Goal: Task Accomplishment & Management: Manage account settings

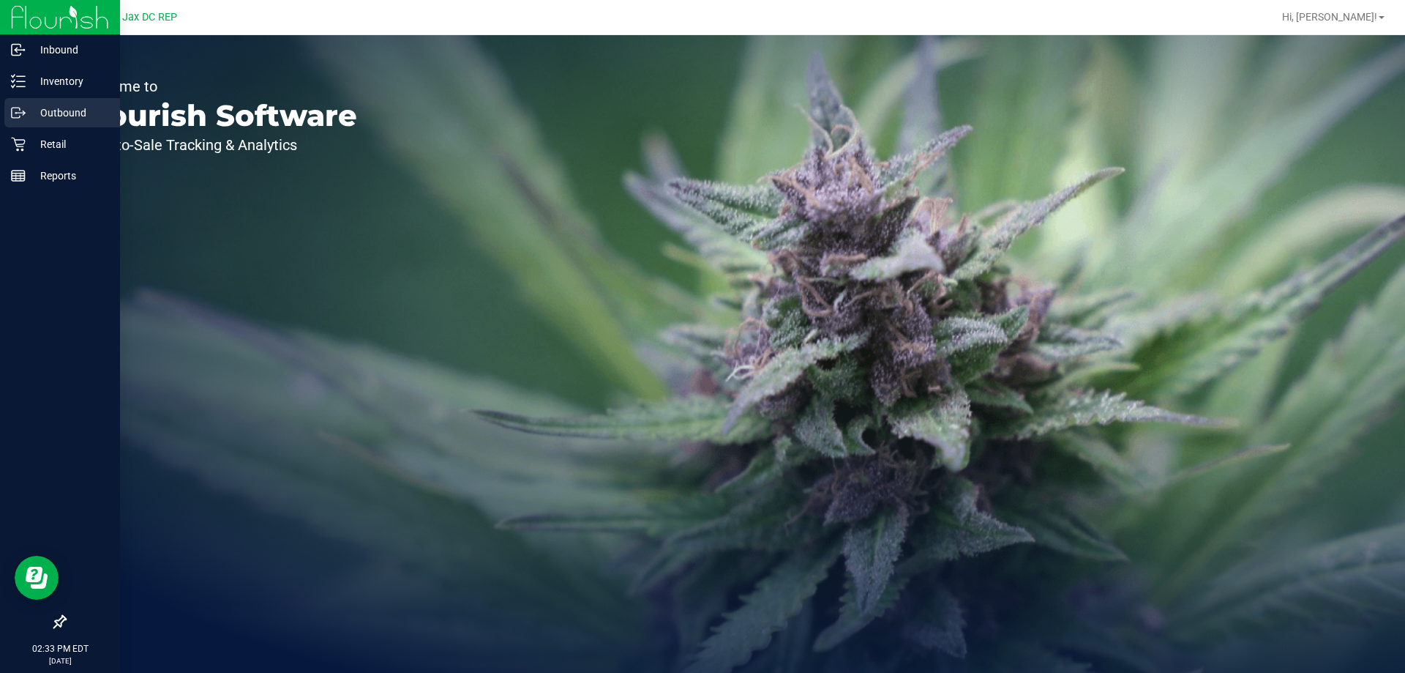
click at [42, 119] on p "Outbound" at bounding box center [70, 113] width 88 height 18
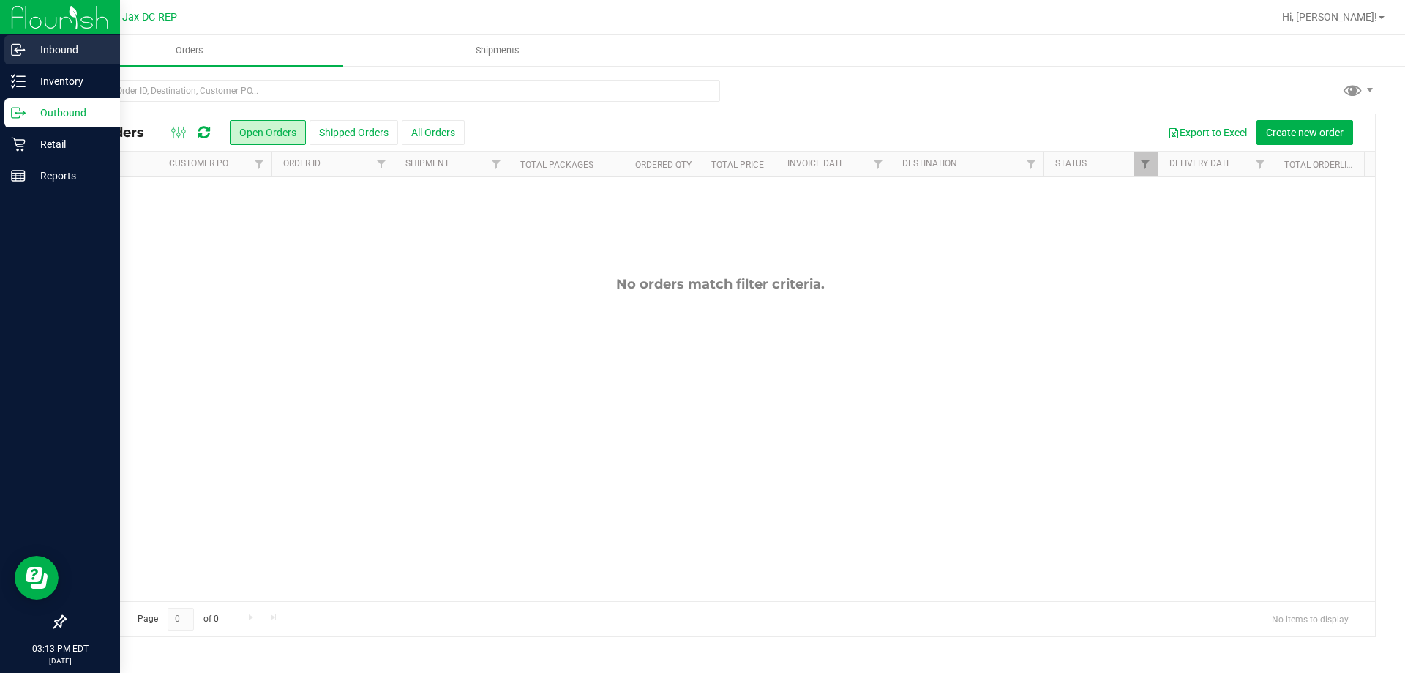
click at [70, 51] on p "Inbound" at bounding box center [70, 50] width 88 height 18
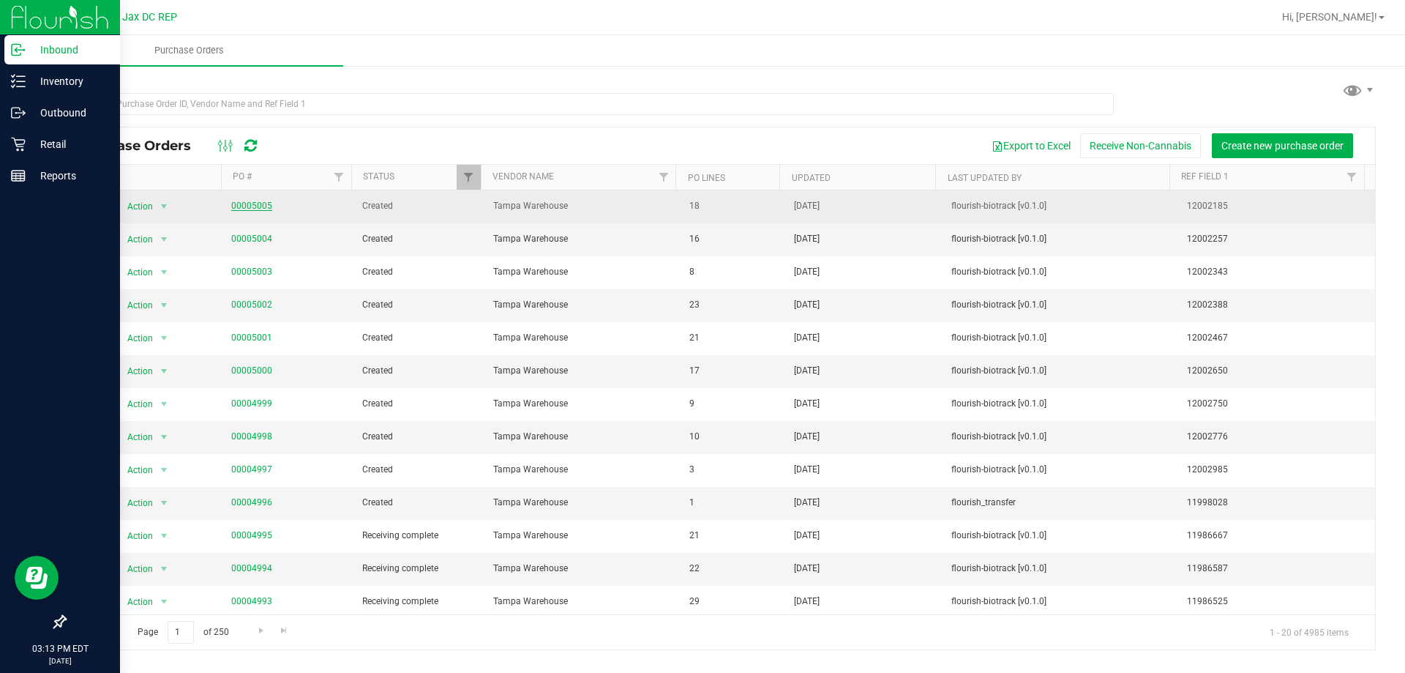
click at [240, 202] on link "00005005" at bounding box center [251, 206] width 41 height 10
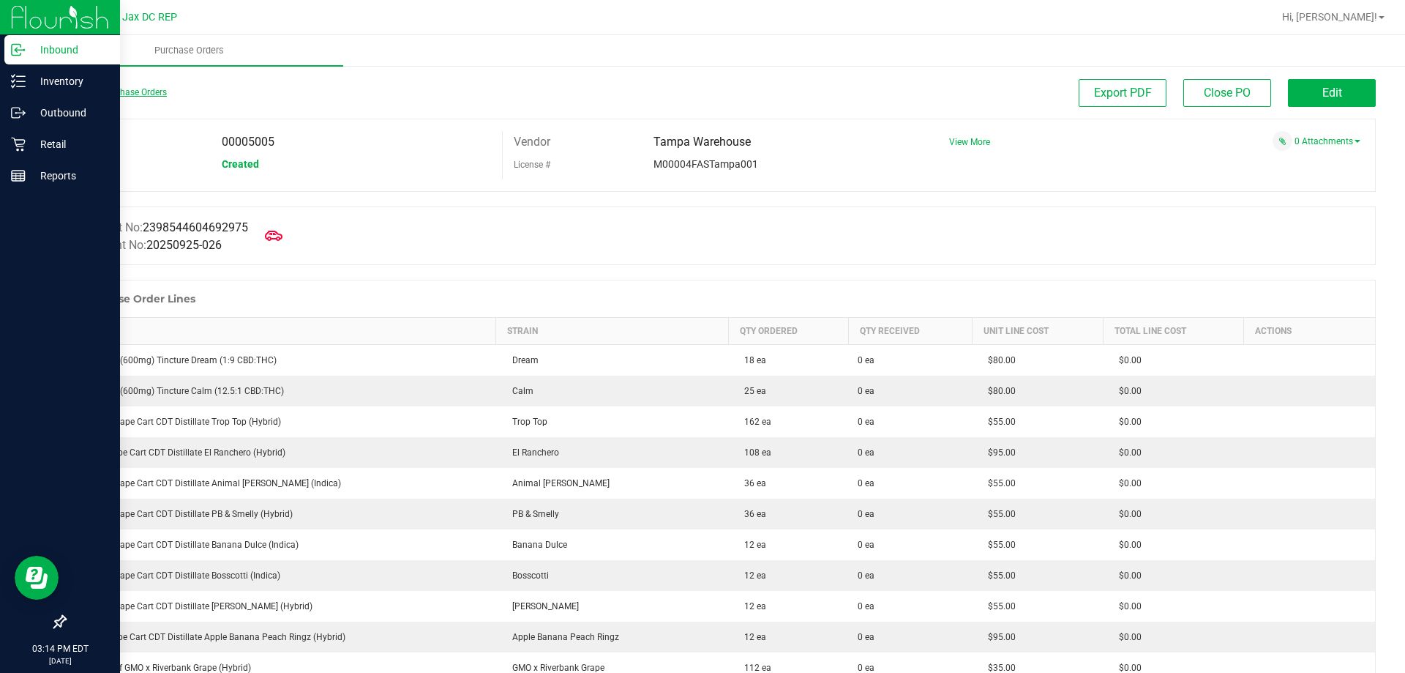
click at [116, 97] on link "Back to Purchase Orders" at bounding box center [115, 92] width 102 height 10
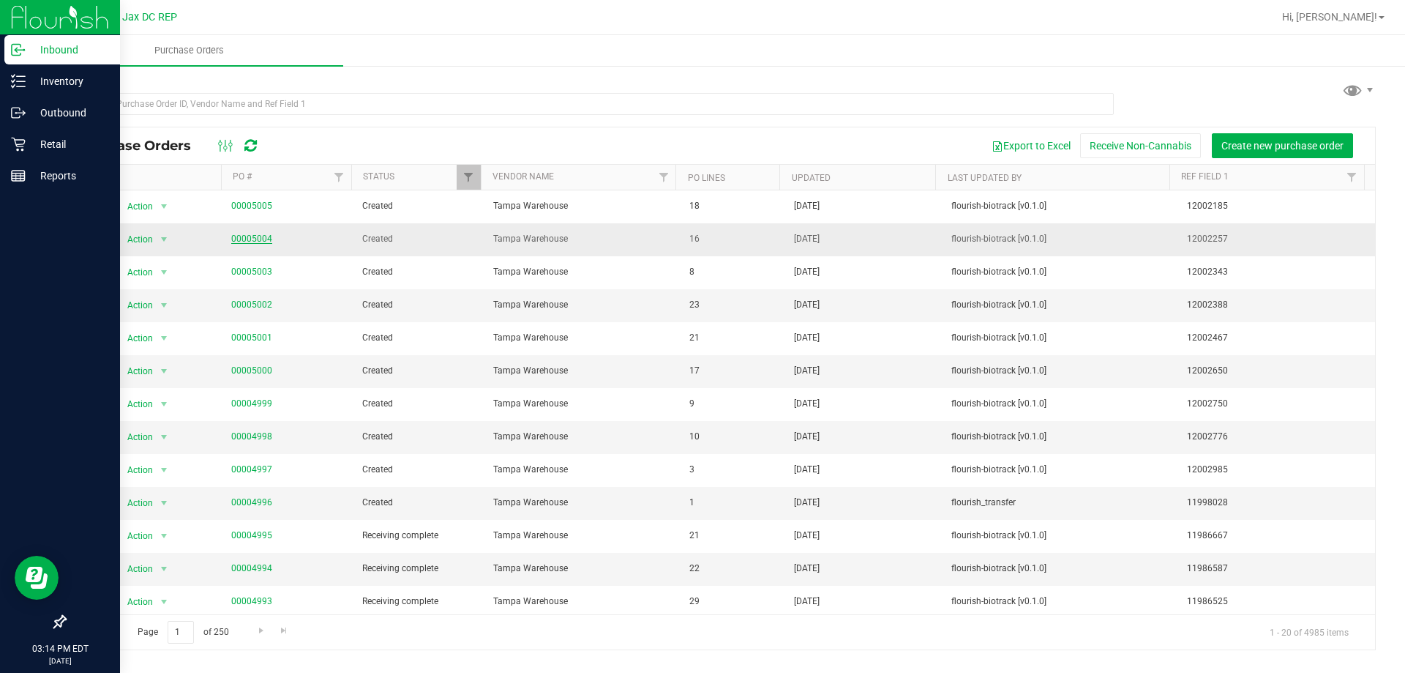
click at [245, 242] on link "00005004" at bounding box center [251, 238] width 41 height 10
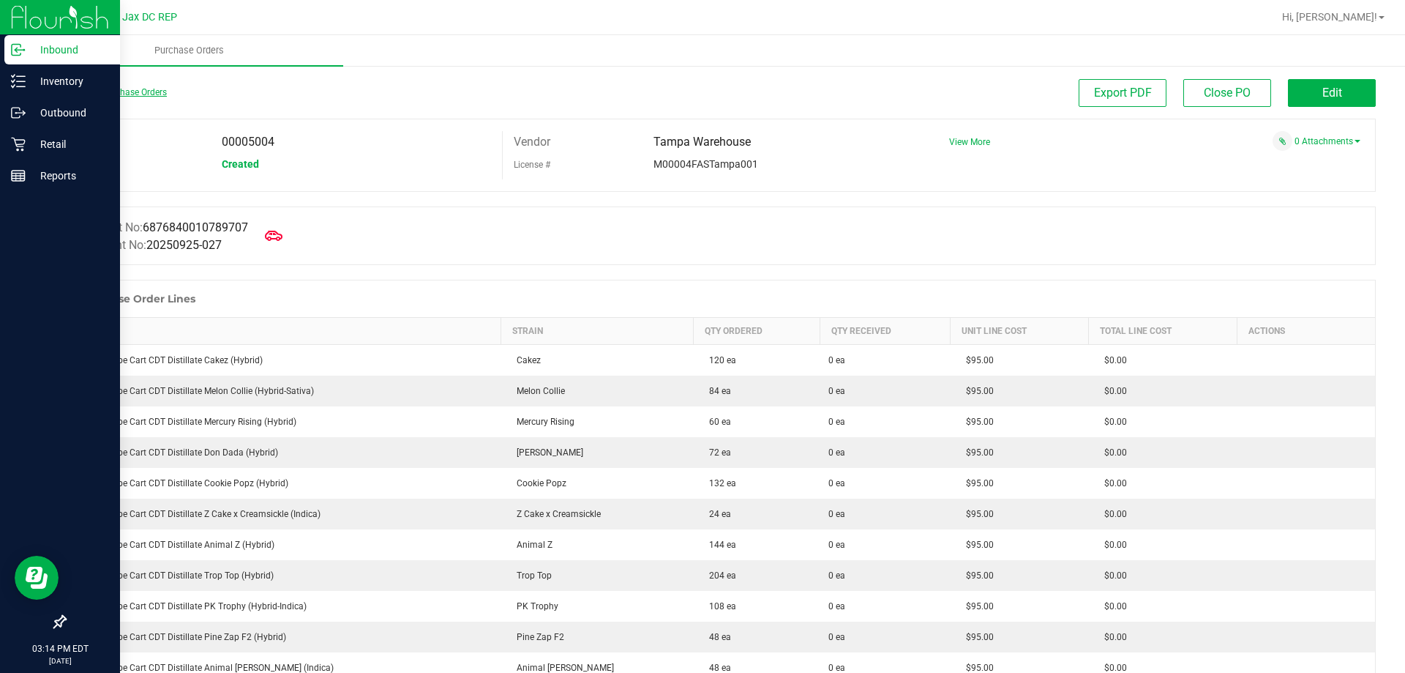
click at [151, 89] on link "Back to Purchase Orders" at bounding box center [115, 92] width 102 height 10
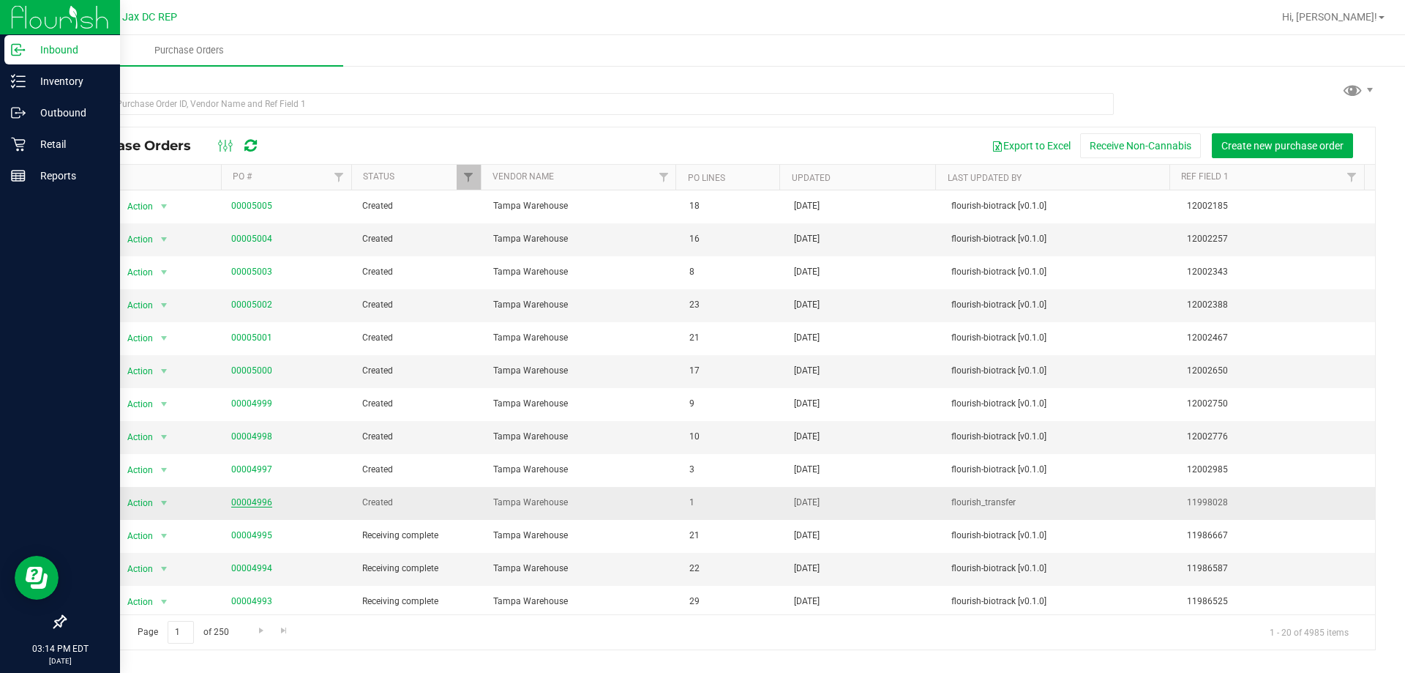
click at [254, 501] on link "00004996" at bounding box center [251, 502] width 41 height 10
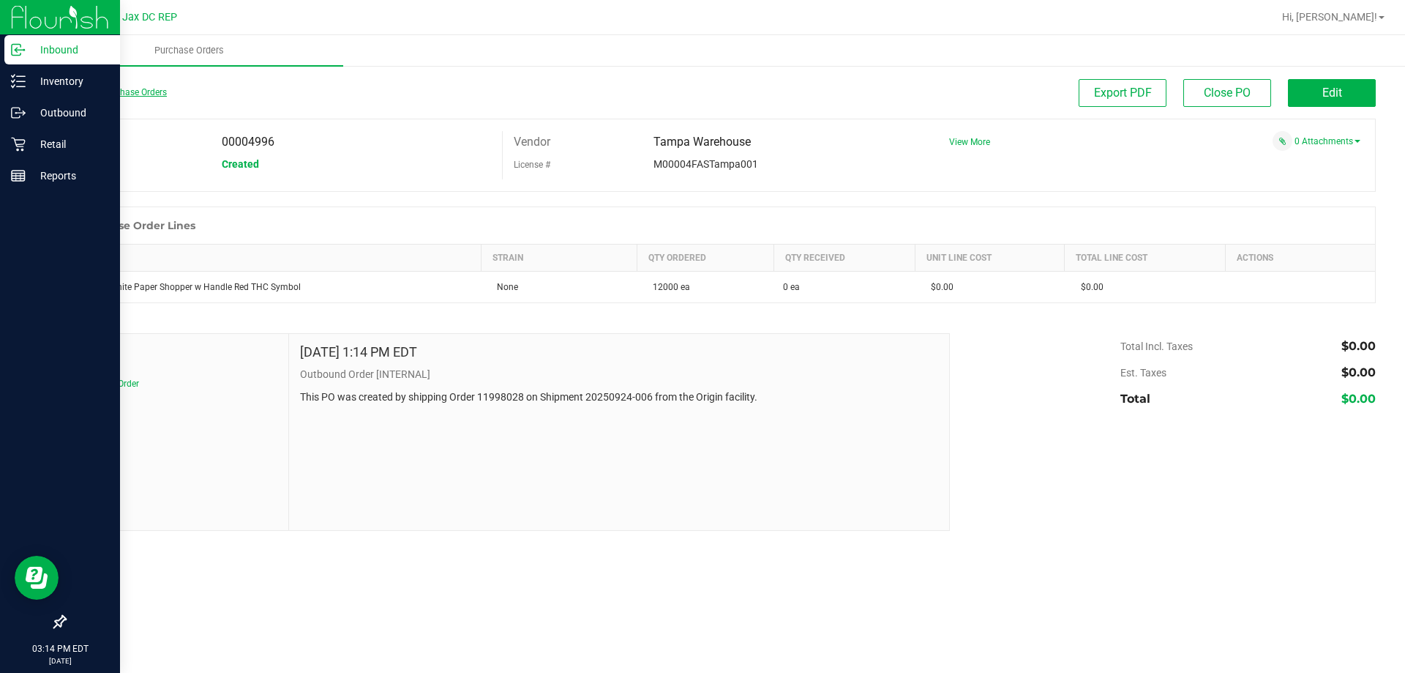
click at [113, 91] on link "Back to Purchase Orders" at bounding box center [115, 92] width 102 height 10
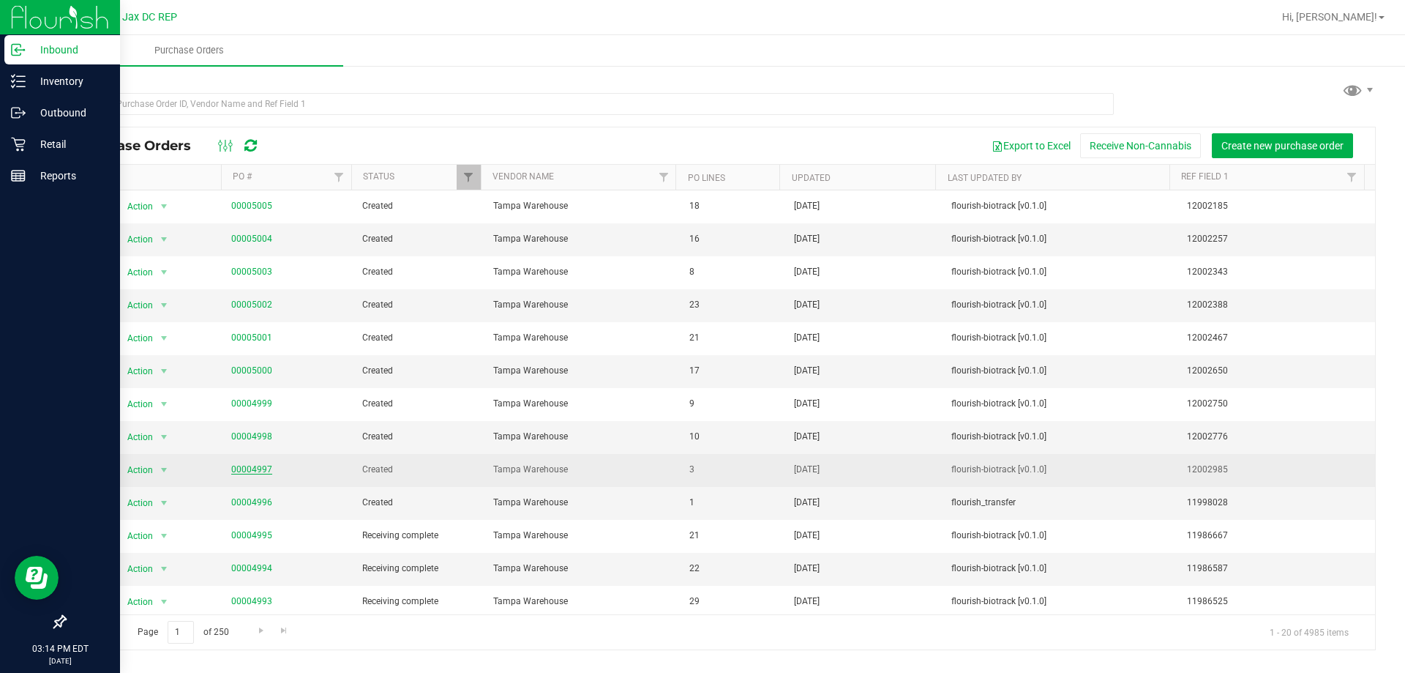
click at [258, 466] on link "00004997" at bounding box center [251, 469] width 41 height 10
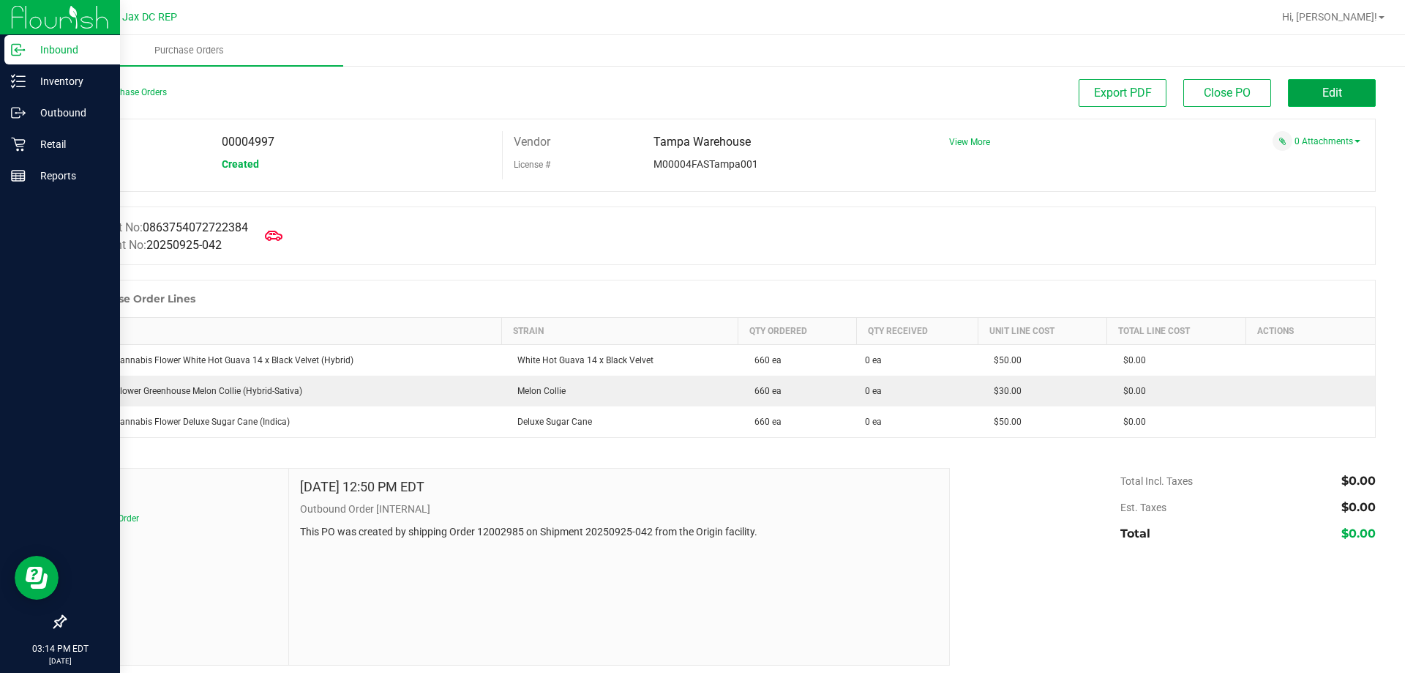
click at [1295, 99] on button "Edit" at bounding box center [1332, 93] width 88 height 28
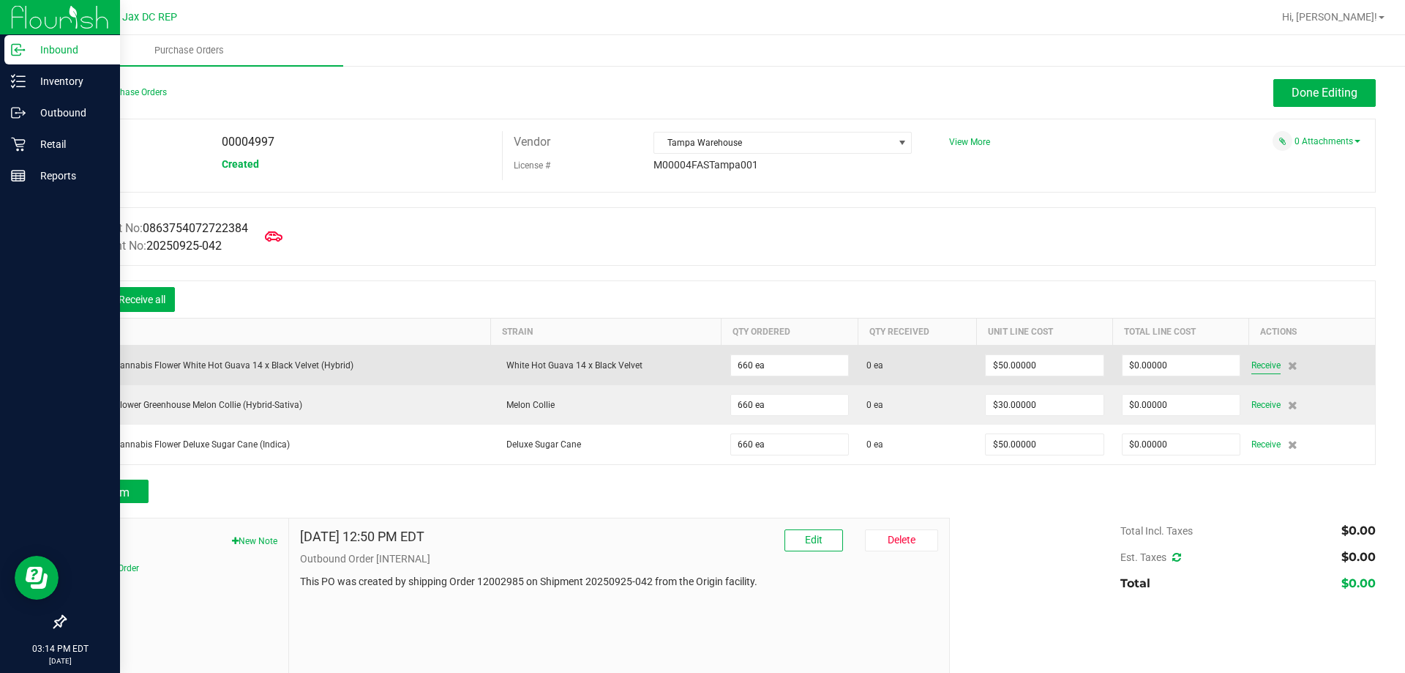
click at [1252, 367] on span "Receive" at bounding box center [1266, 365] width 29 height 18
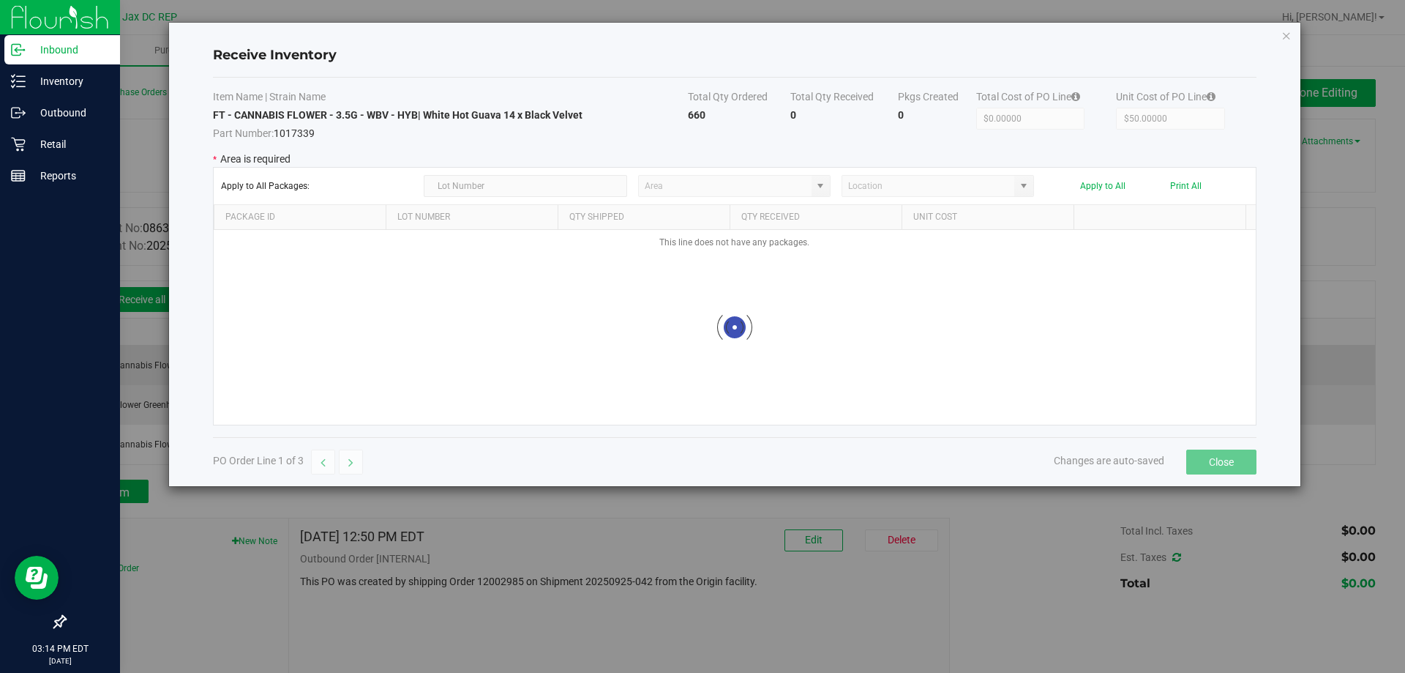
type input "Pantry"
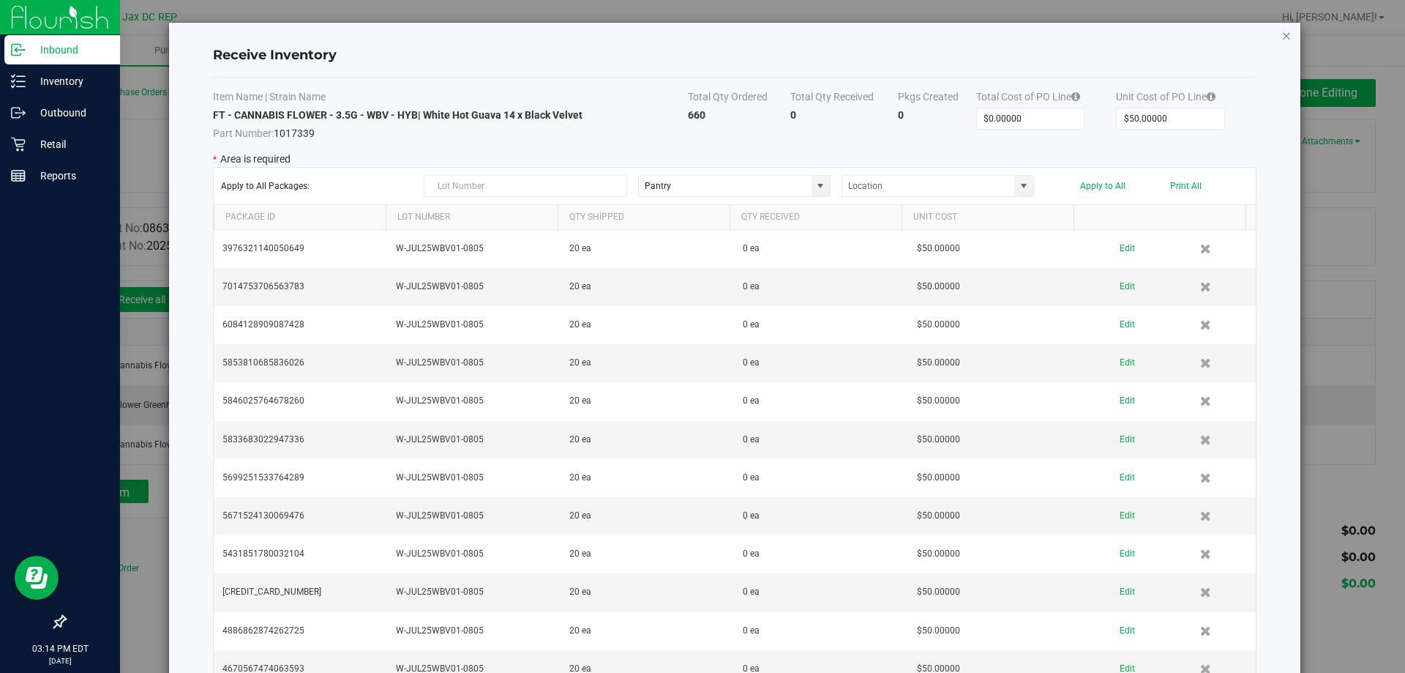
click at [1282, 31] on icon "Close modal" at bounding box center [1287, 35] width 10 height 18
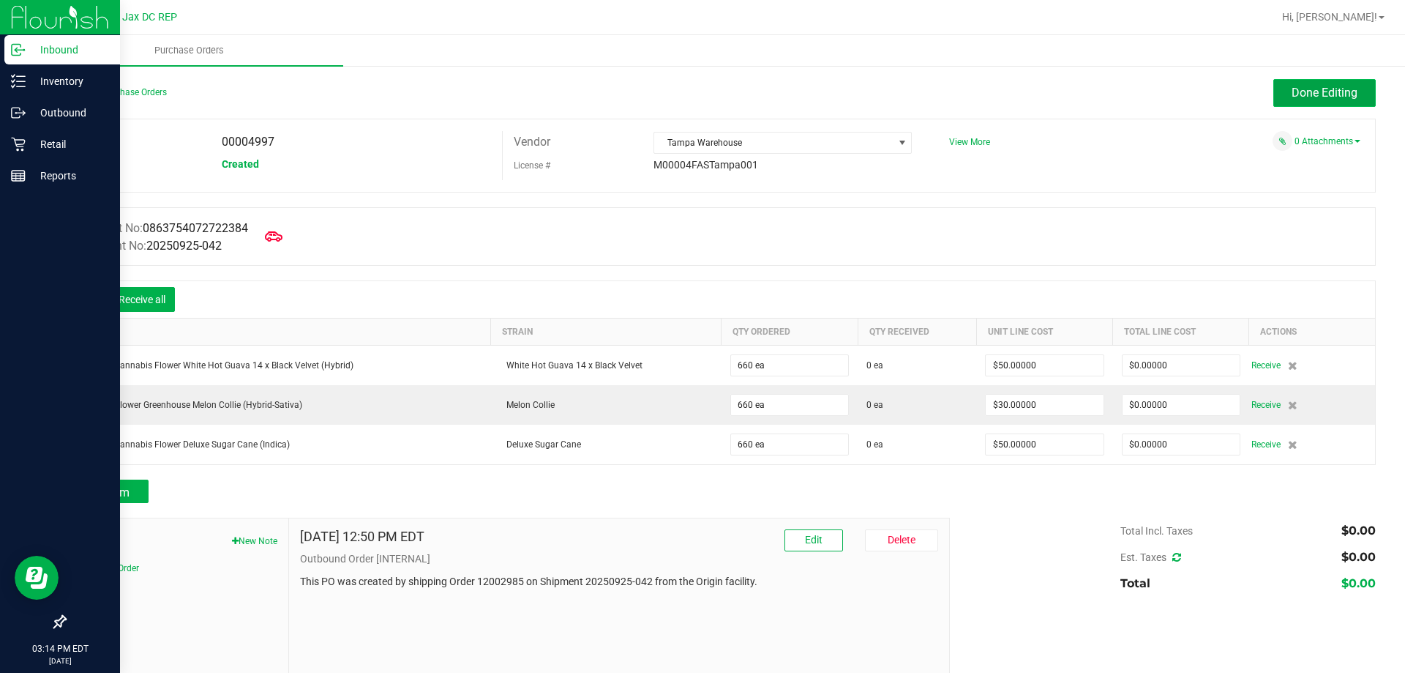
click at [1278, 88] on button "Done Editing" at bounding box center [1325, 93] width 102 height 28
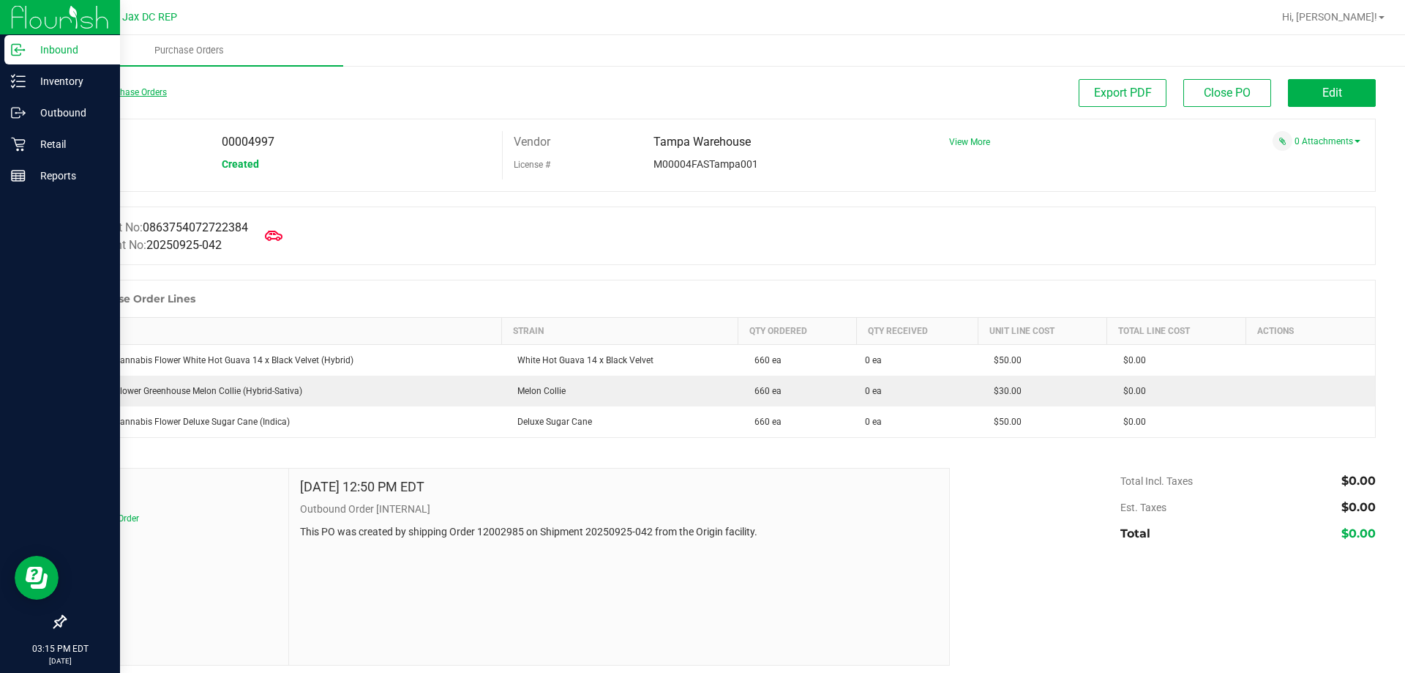
click at [107, 87] on link "Back to Purchase Orders" at bounding box center [115, 92] width 102 height 10
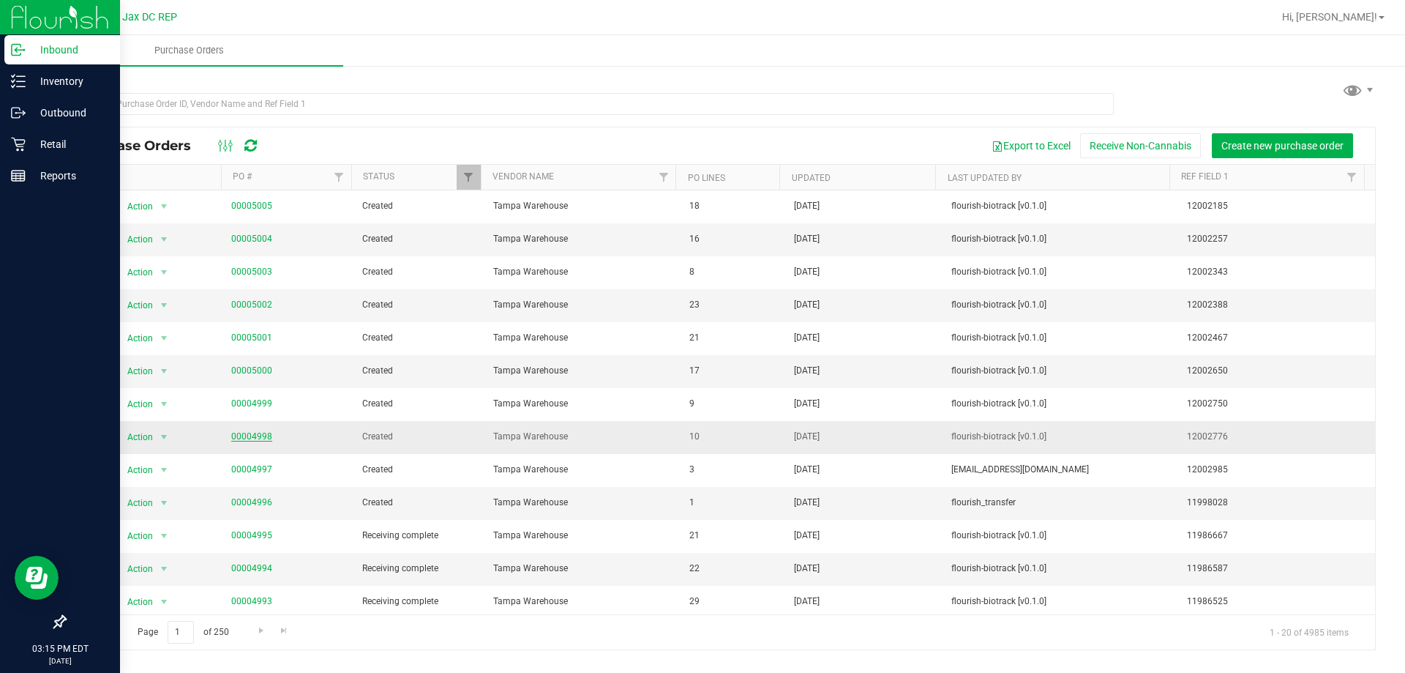
click at [265, 440] on link "00004998" at bounding box center [251, 436] width 41 height 10
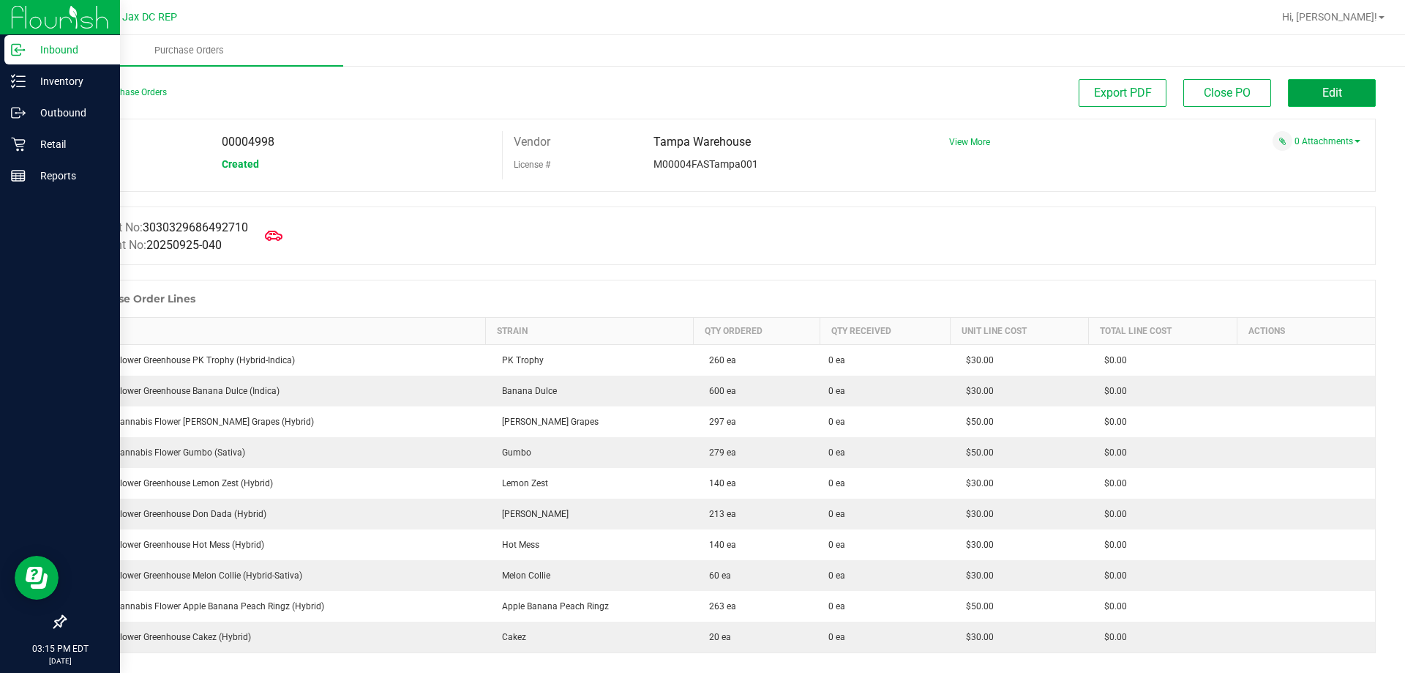
click at [1309, 83] on button "Edit" at bounding box center [1332, 93] width 88 height 28
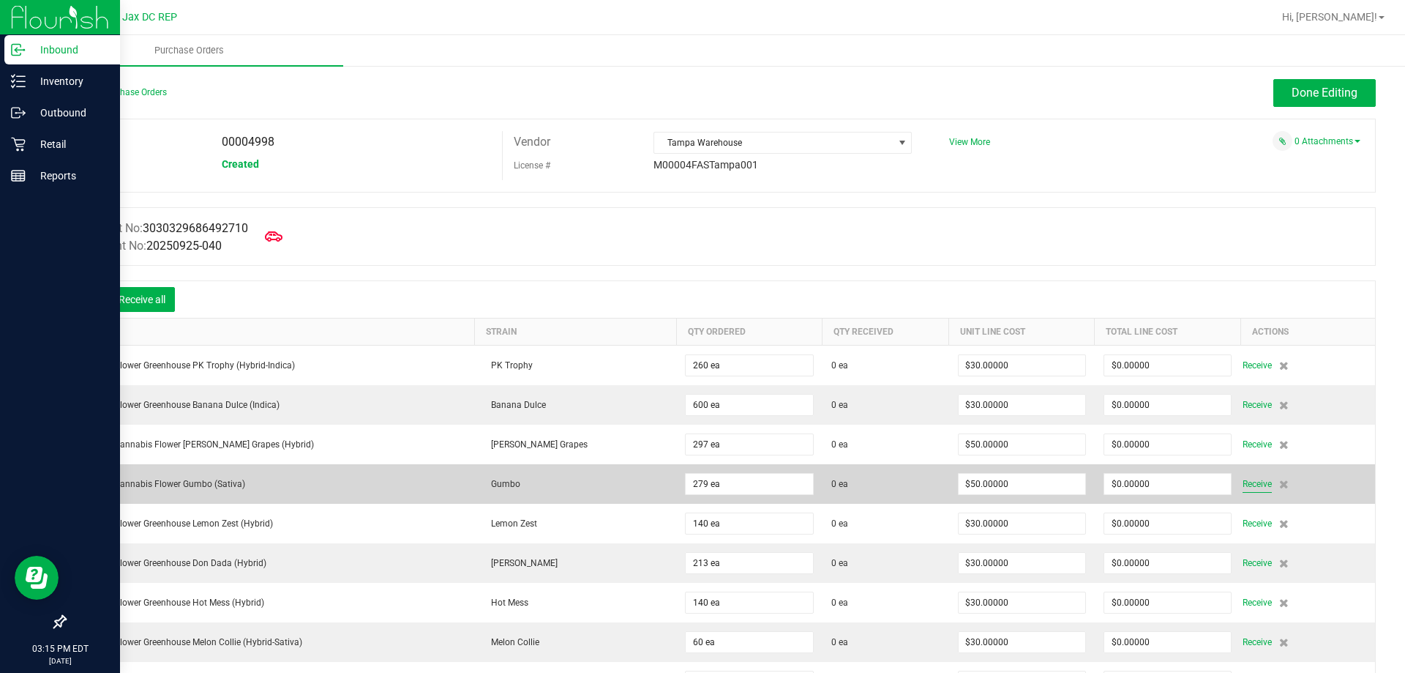
click at [1252, 485] on span "Receive" at bounding box center [1257, 484] width 29 height 18
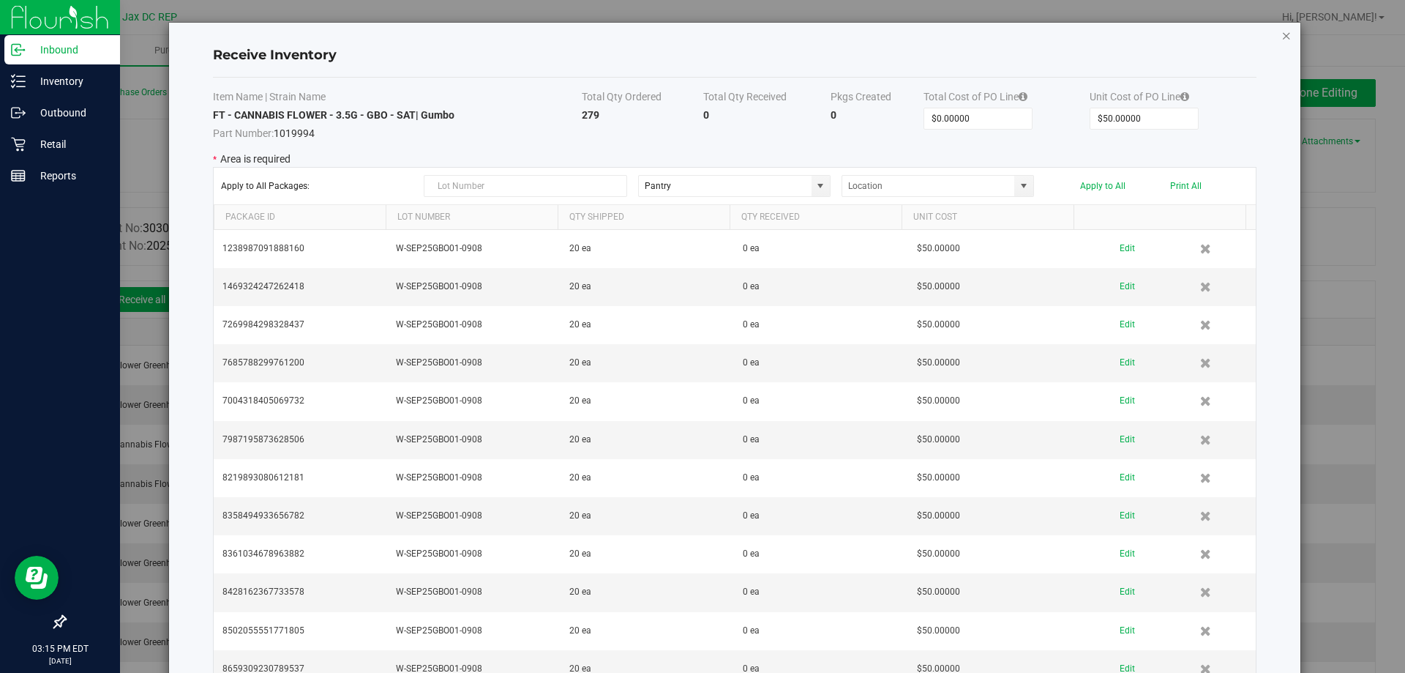
click at [1282, 37] on icon "Close modal" at bounding box center [1287, 35] width 10 height 18
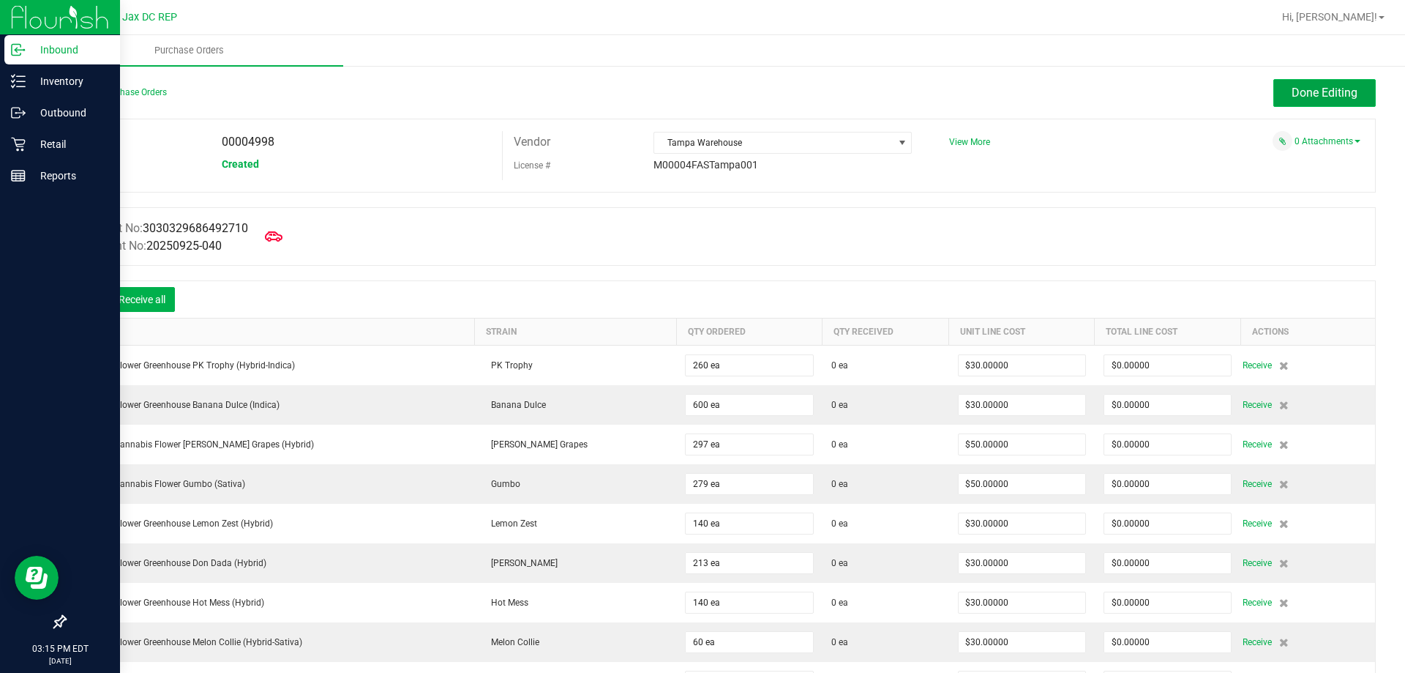
click at [1292, 97] on span "Done Editing" at bounding box center [1325, 93] width 66 height 14
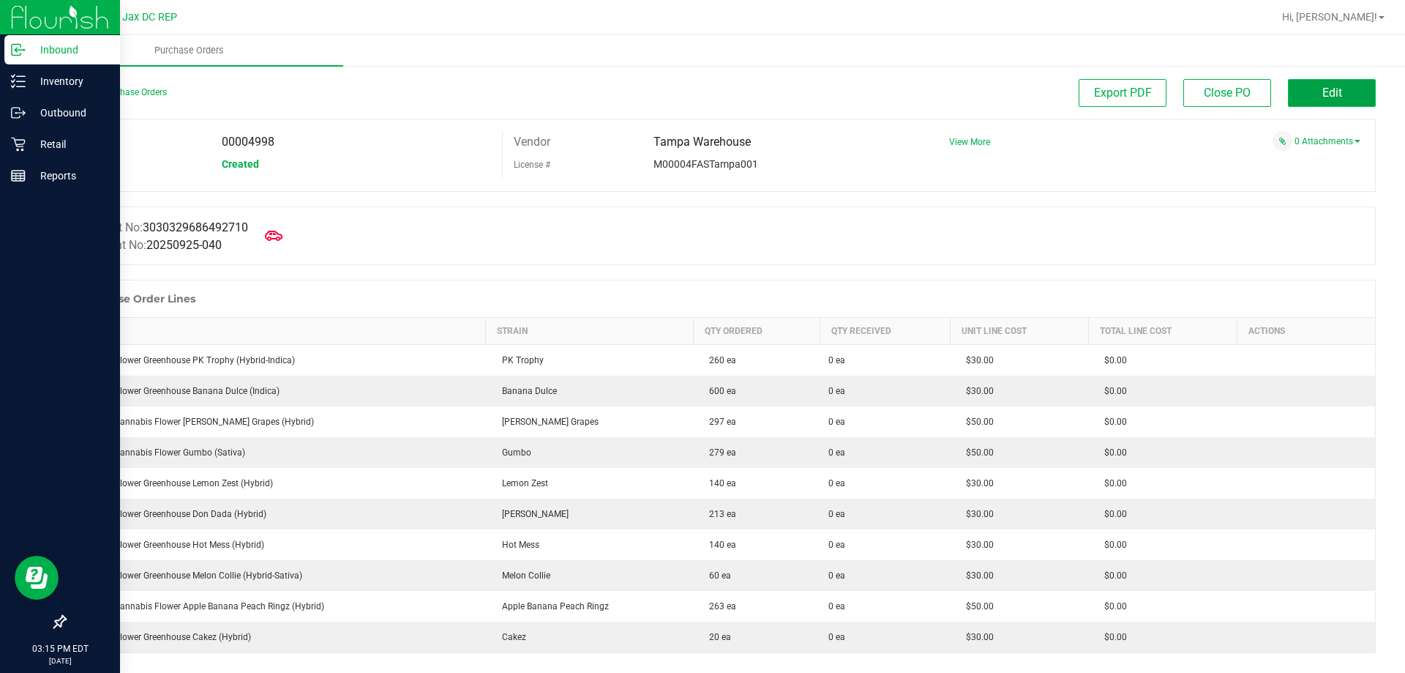
click at [1301, 82] on button "Edit" at bounding box center [1332, 93] width 88 height 28
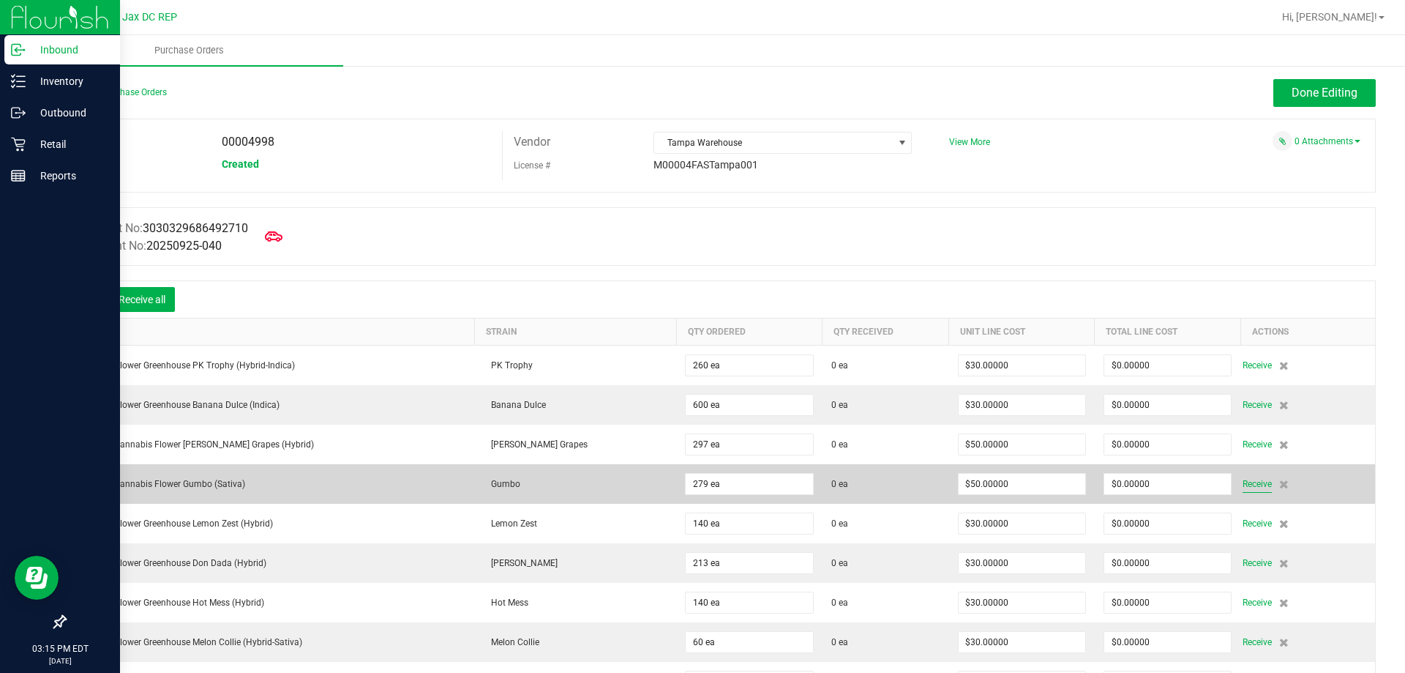
click at [1243, 484] on span "Receive" at bounding box center [1257, 484] width 29 height 18
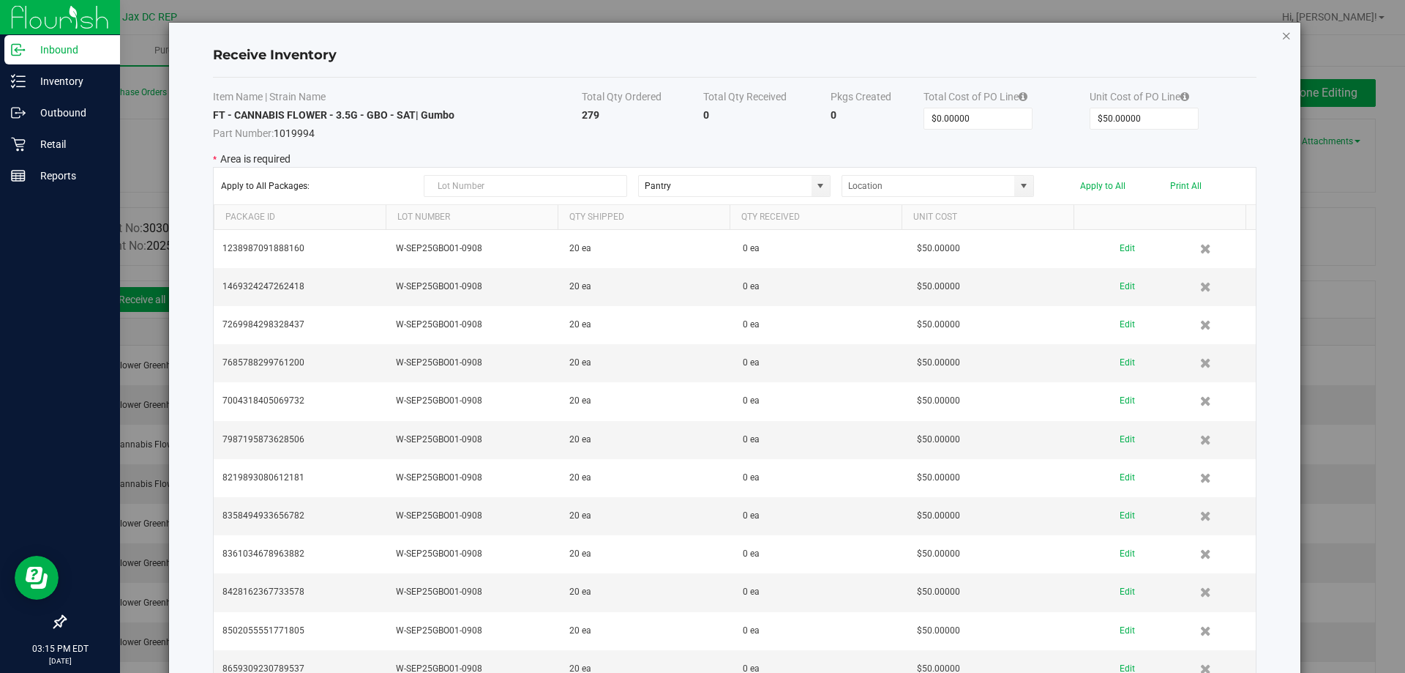
click at [1282, 36] on icon "Close modal" at bounding box center [1287, 35] width 10 height 18
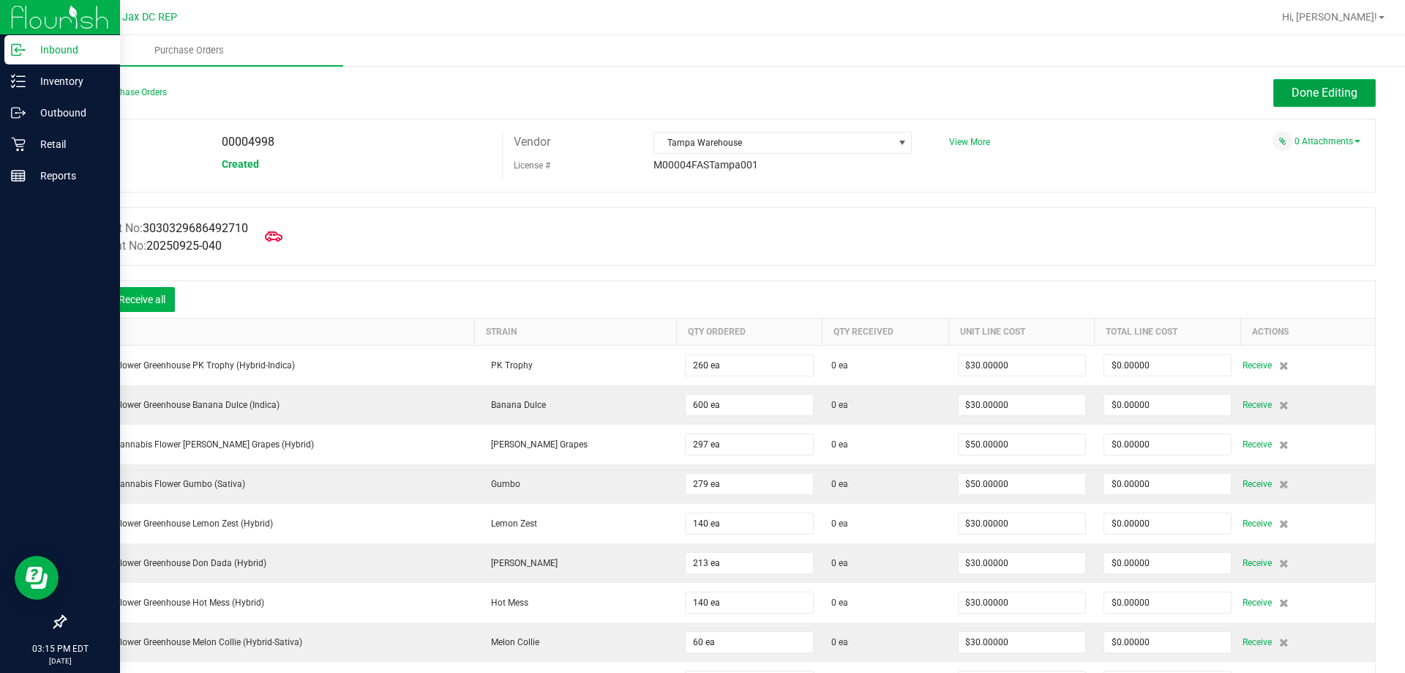
click at [1279, 86] on button "Done Editing" at bounding box center [1325, 93] width 102 height 28
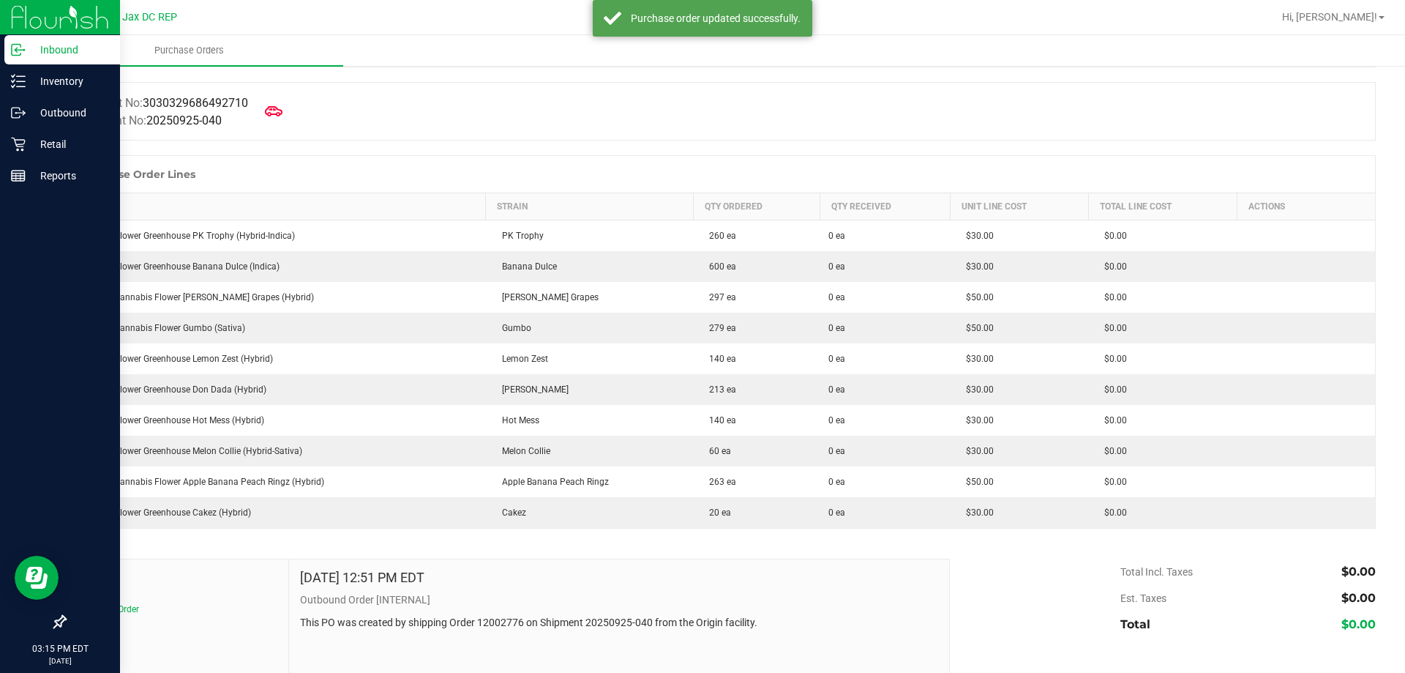
scroll to position [146, 0]
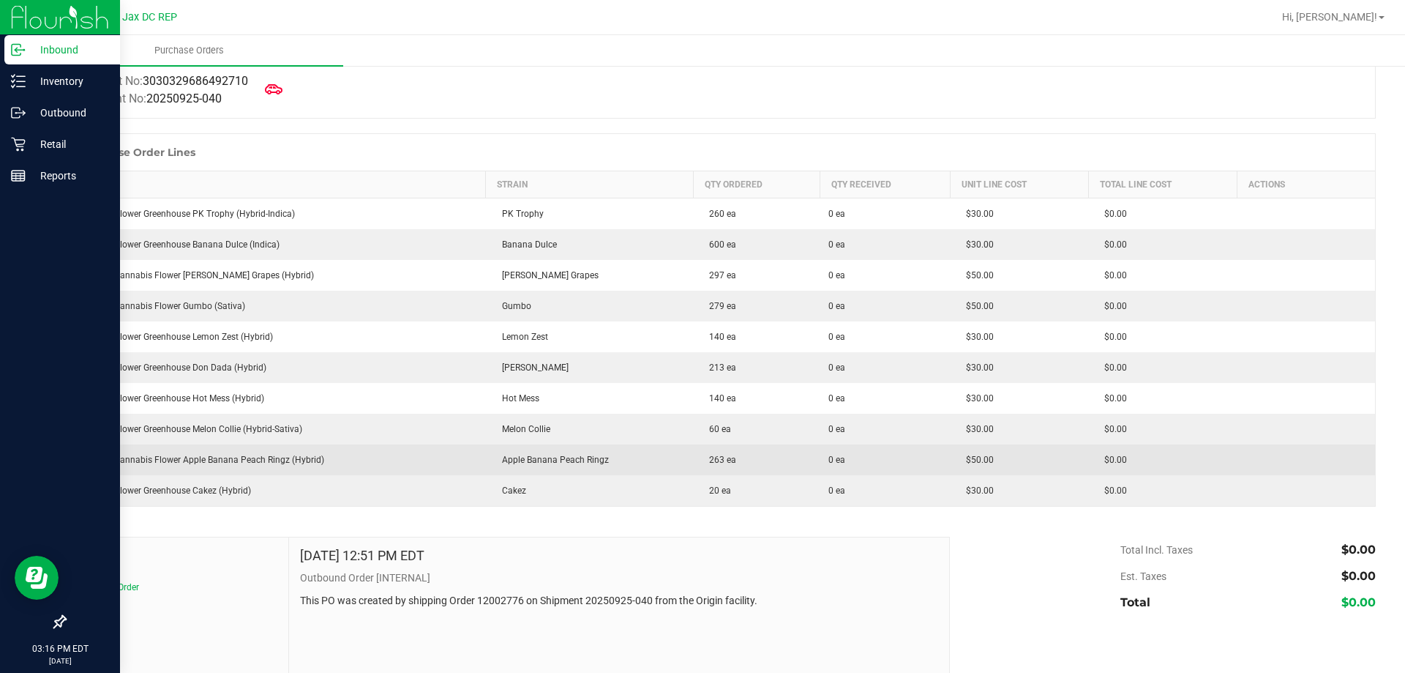
drag, startPoint x: 471, startPoint y: 460, endPoint x: 633, endPoint y: 460, distance: 162.5
click at [633, 460] on purchase-order-line-row "FT 3.5g Cannabis Flower Apple Banana Peach Ringz (Hybrid) Apple Banana Peach Ri…" at bounding box center [721, 459] width 1310 height 31
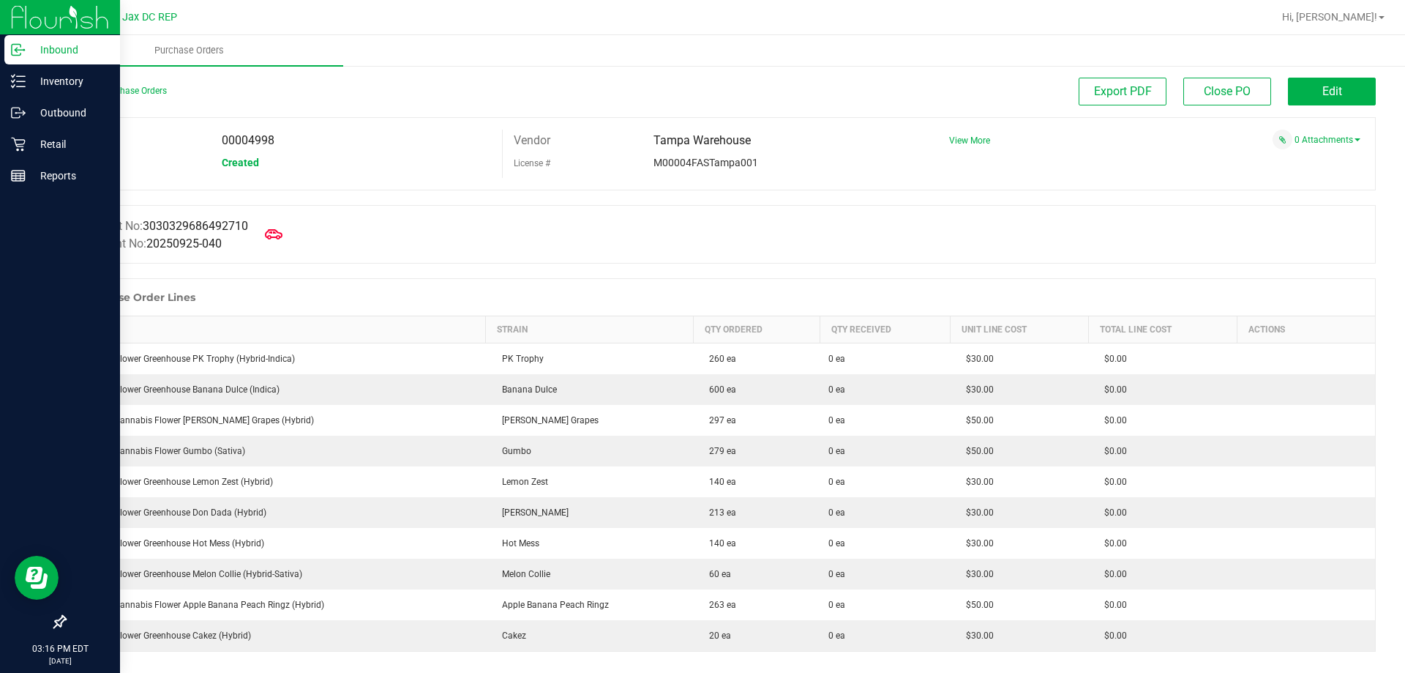
scroll to position [0, 0]
click at [1307, 91] on button "Edit" at bounding box center [1332, 93] width 88 height 28
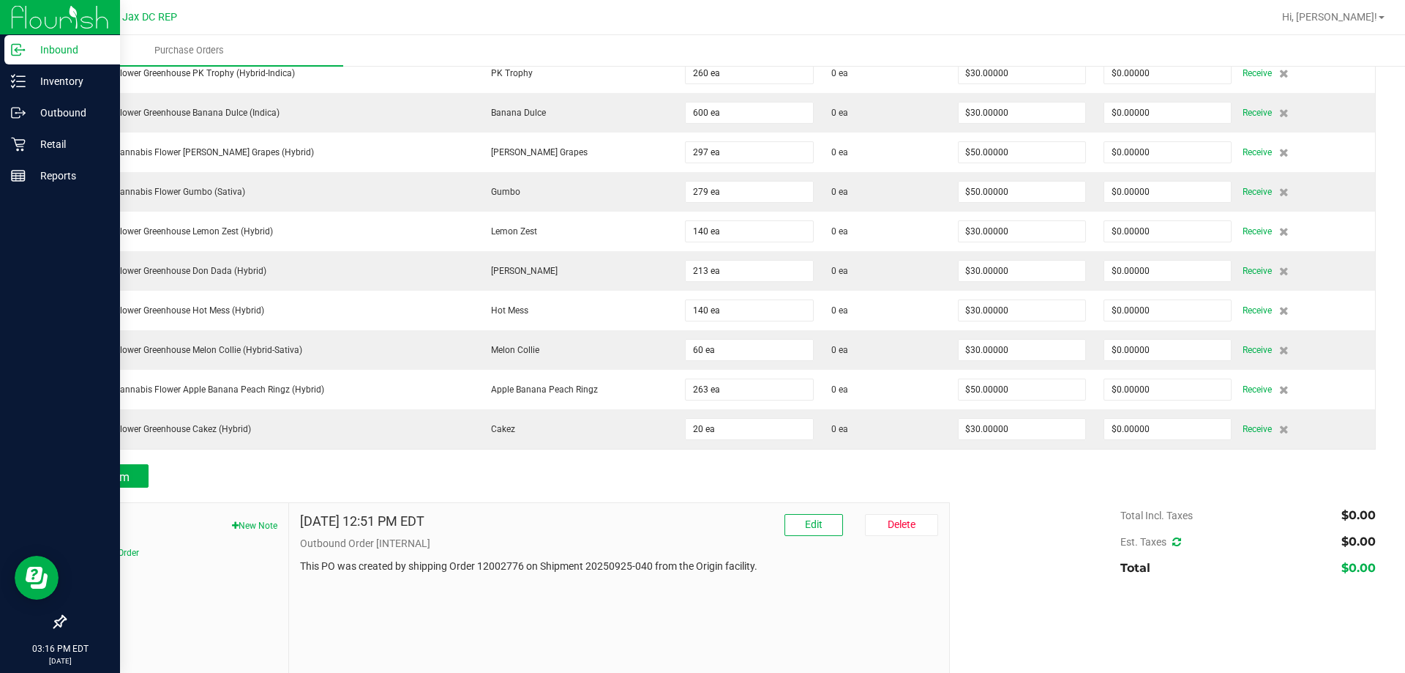
scroll to position [293, 0]
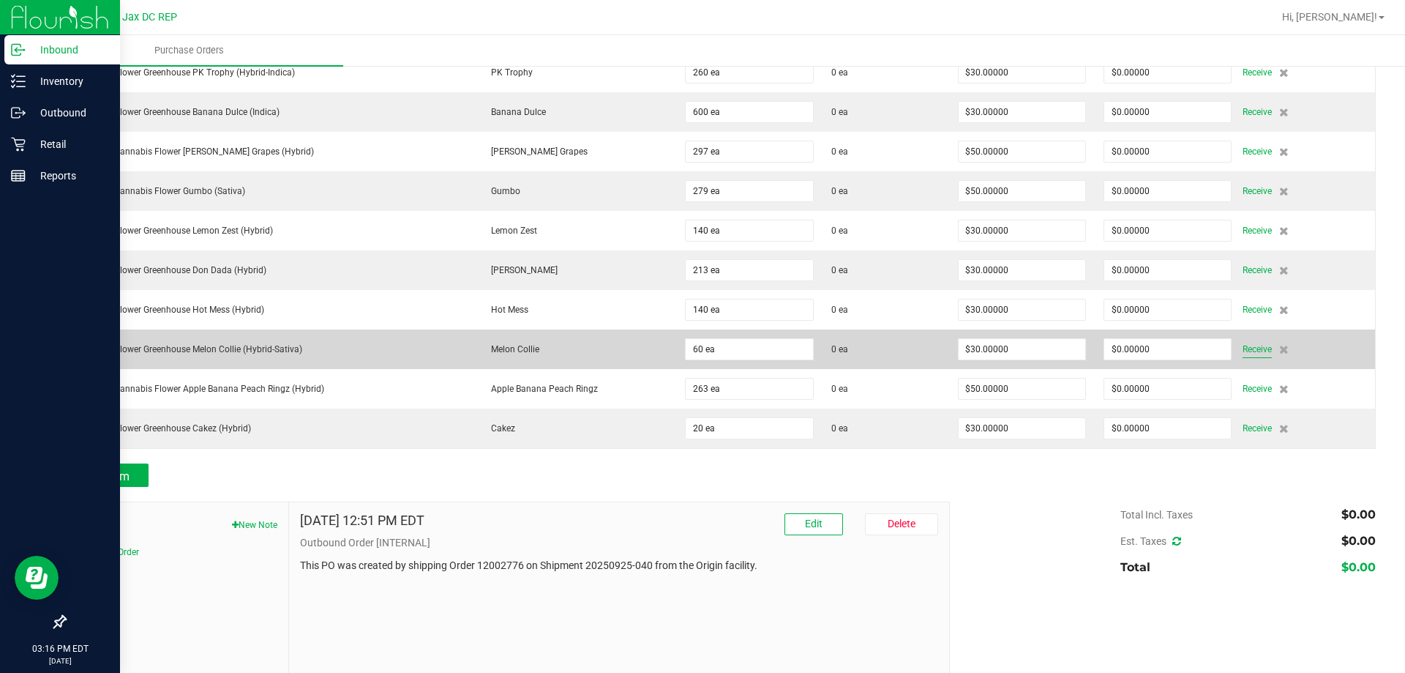
click at [1243, 345] on span "Receive" at bounding box center [1257, 349] width 29 height 18
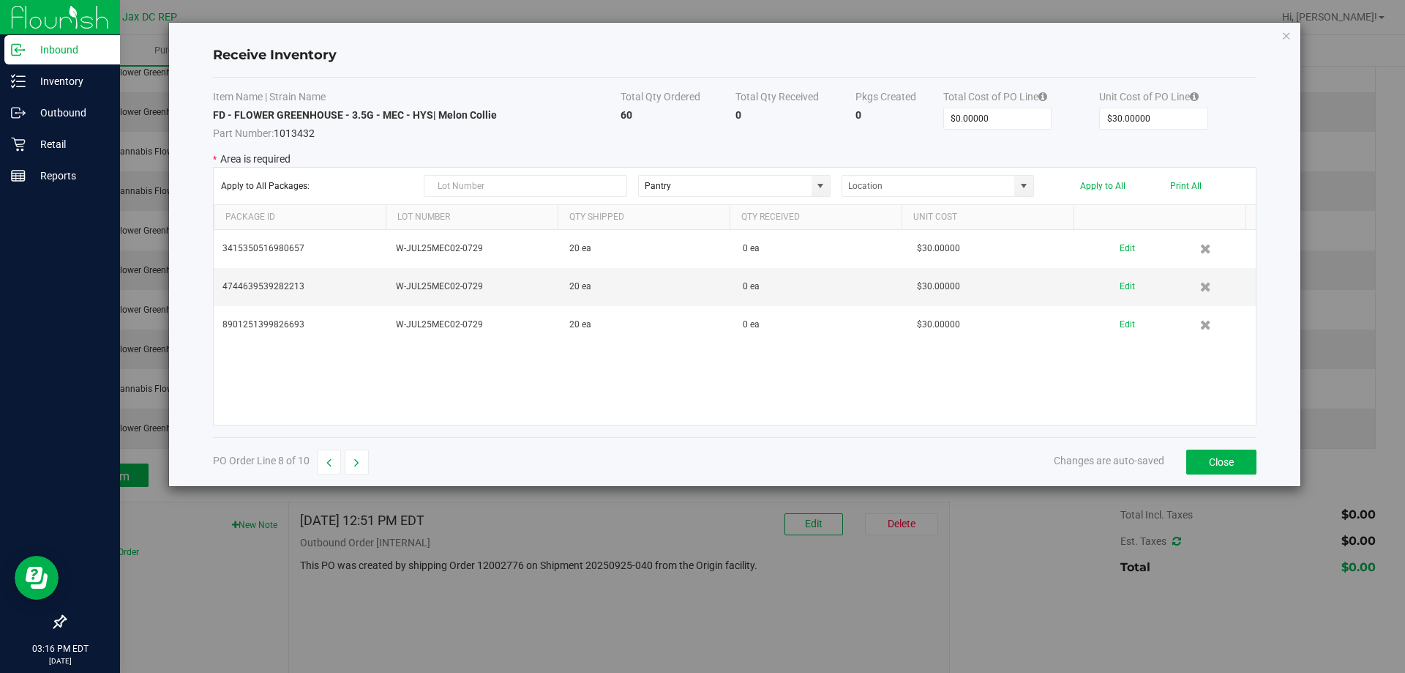
click at [1289, 40] on icon "Close modal" at bounding box center [1287, 35] width 10 height 18
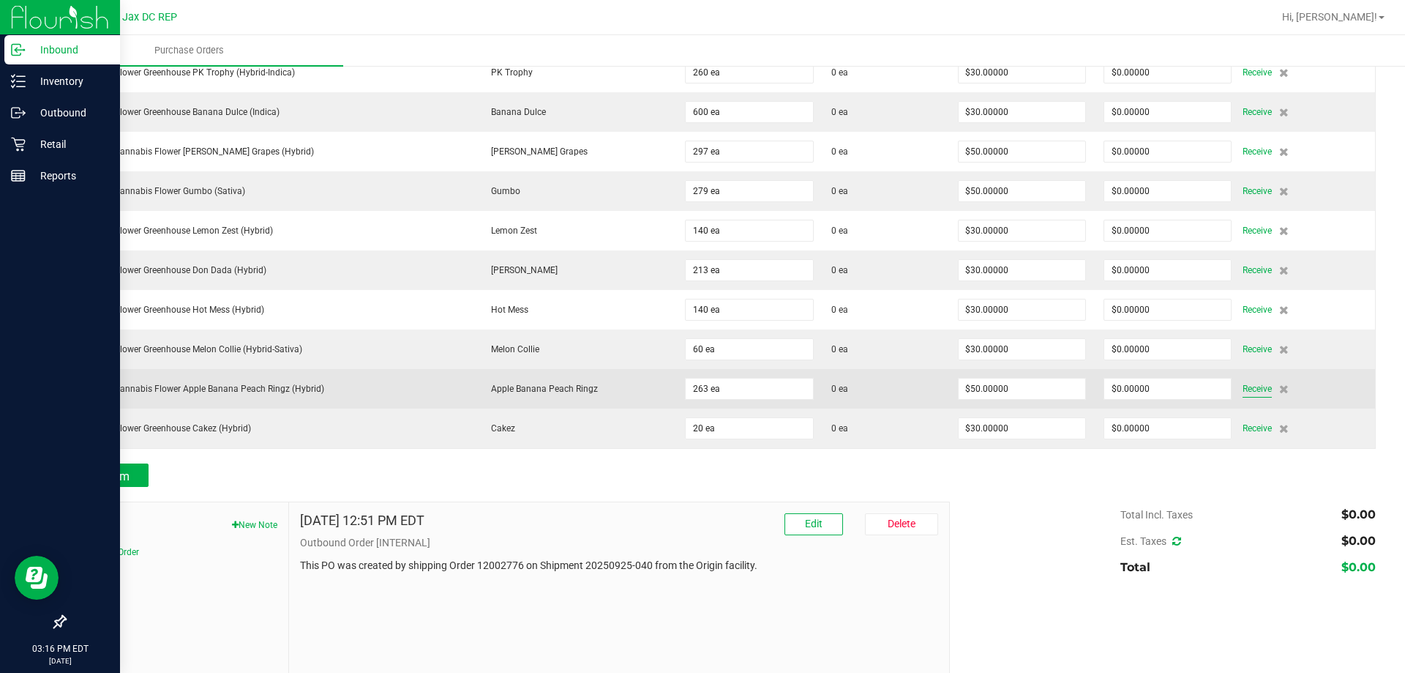
click at [1243, 385] on span "Receive" at bounding box center [1257, 389] width 29 height 18
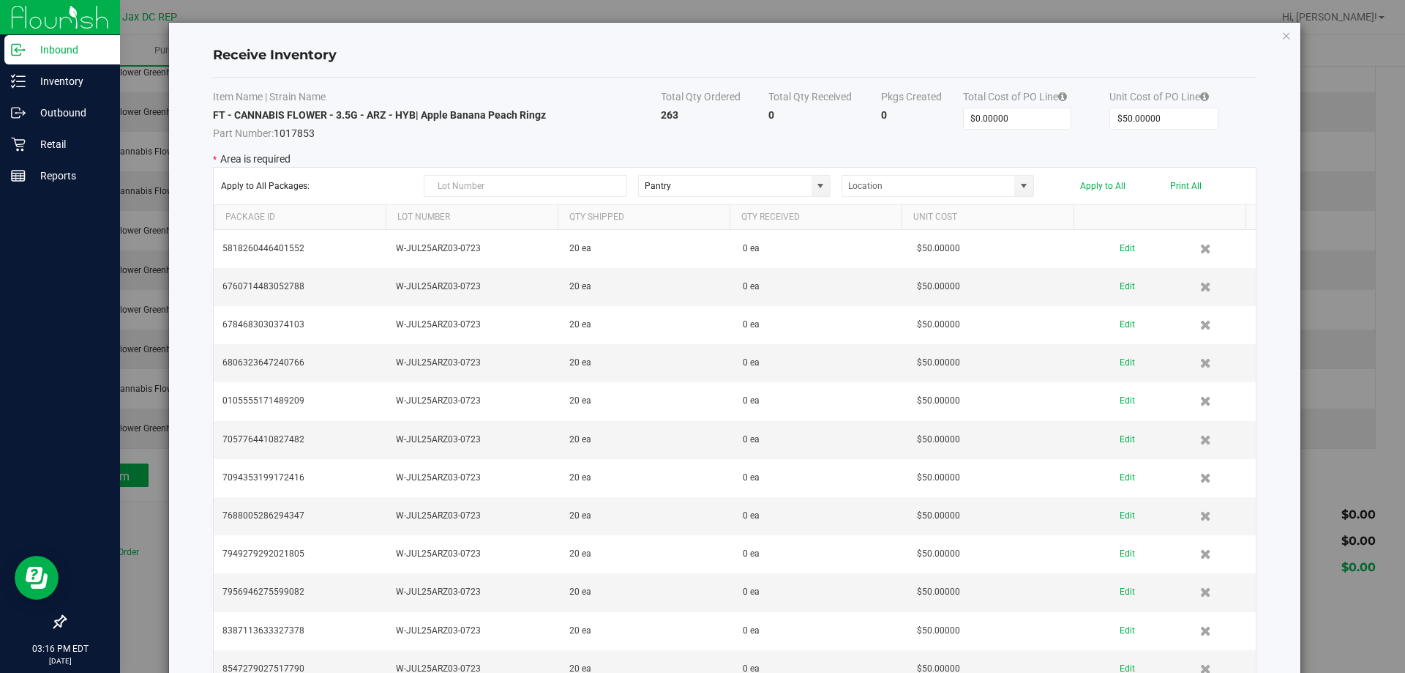
click at [1283, 34] on div "Receive Inventory Item Name | Strain Name Total Qty Ordered Total Qty Received …" at bounding box center [735, 424] width 1132 height 802
click at [1282, 36] on icon "Close modal" at bounding box center [1287, 35] width 10 height 18
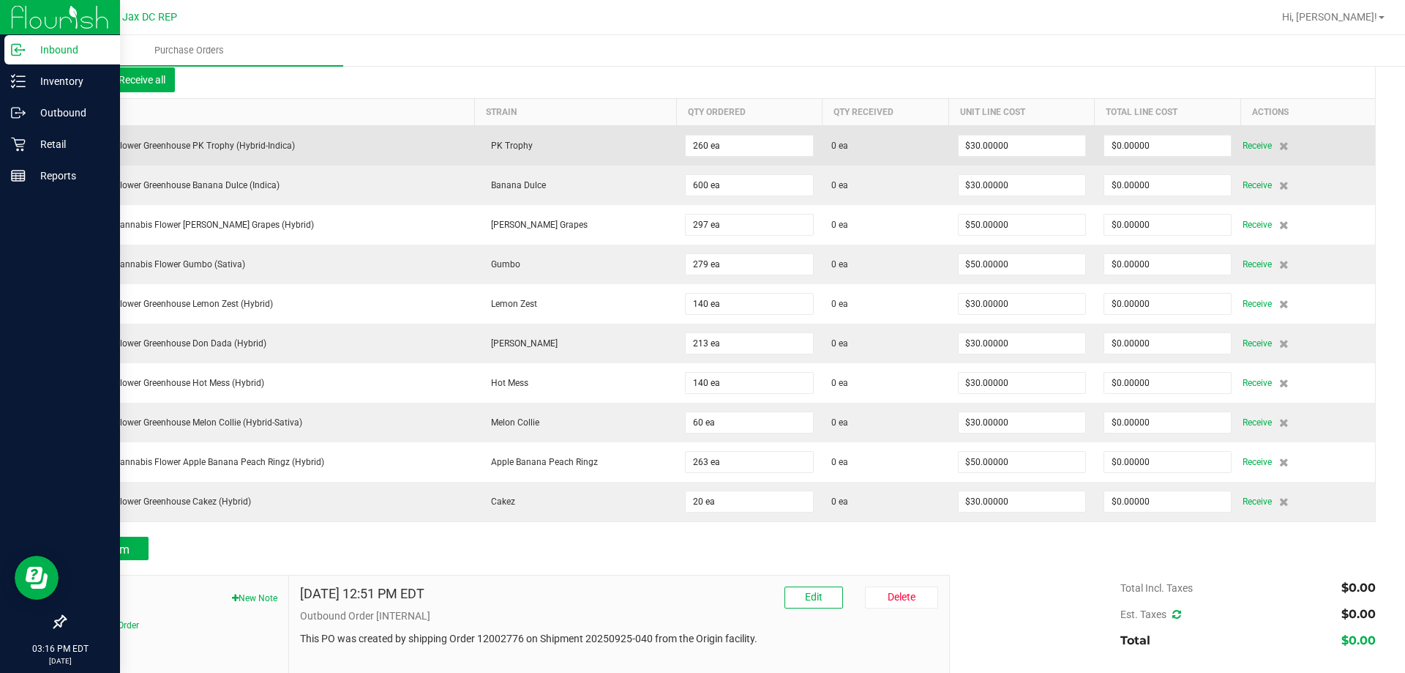
scroll to position [0, 0]
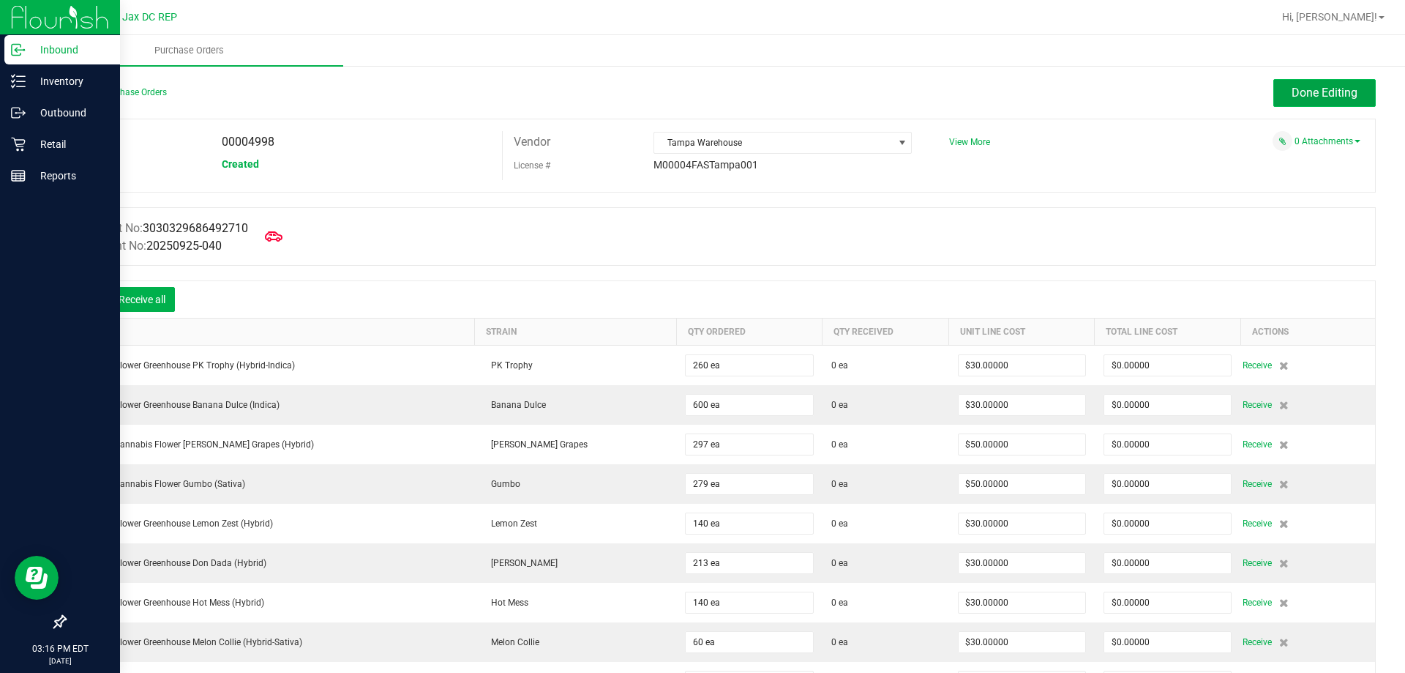
click at [1274, 92] on button "Done Editing" at bounding box center [1325, 93] width 102 height 28
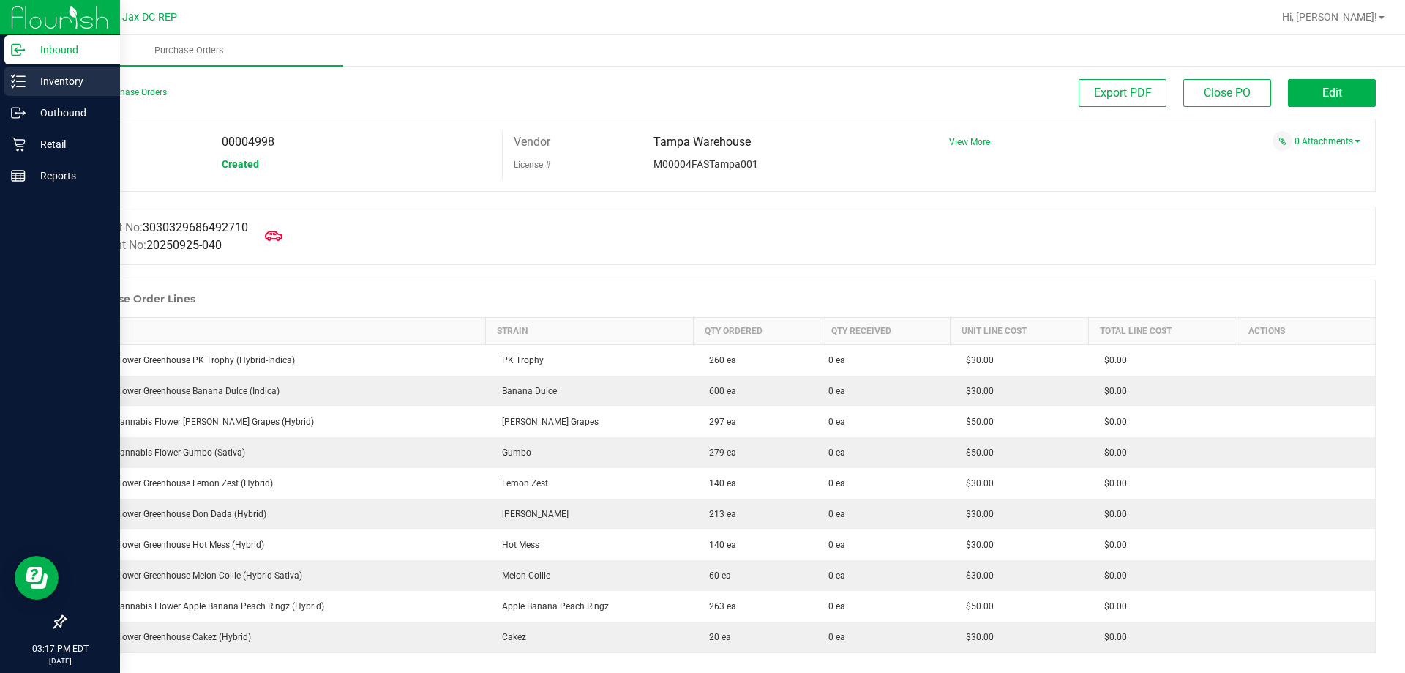
click at [25, 86] on line at bounding box center [21, 86] width 8 height 0
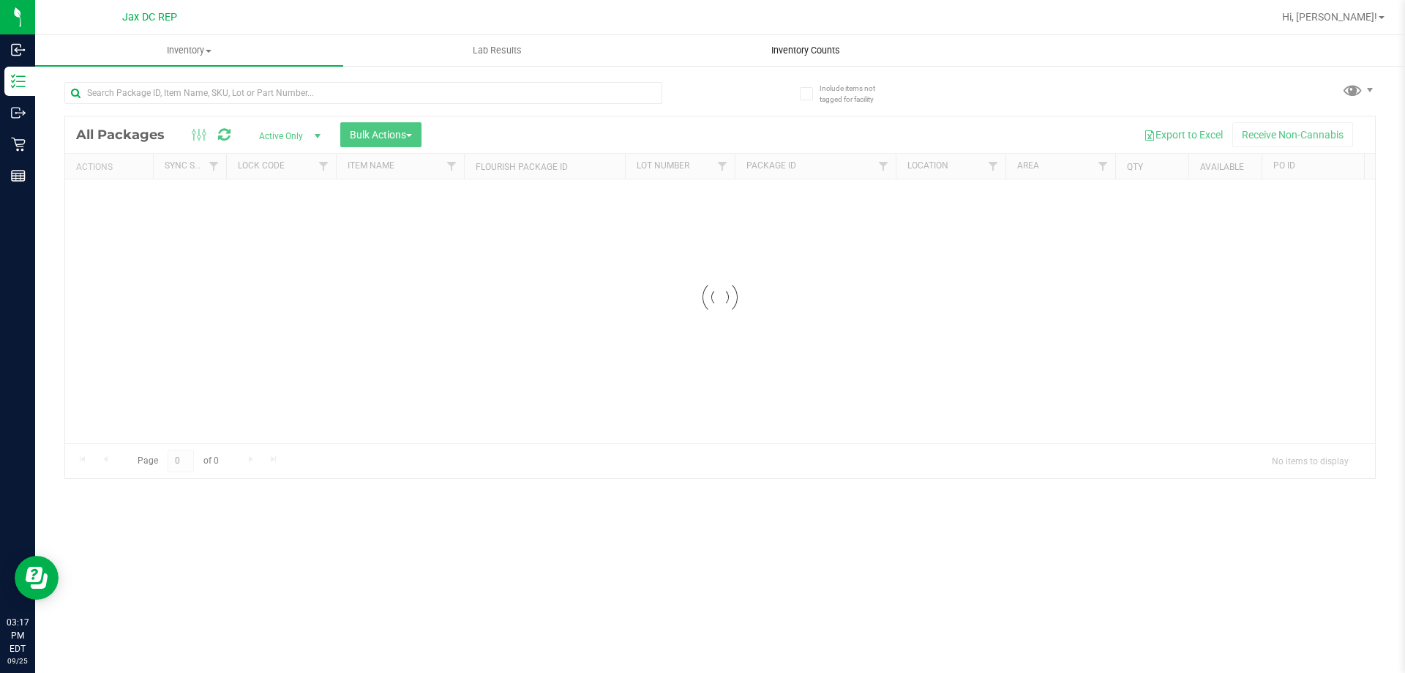
click at [828, 56] on span "Inventory Counts" at bounding box center [806, 50] width 108 height 13
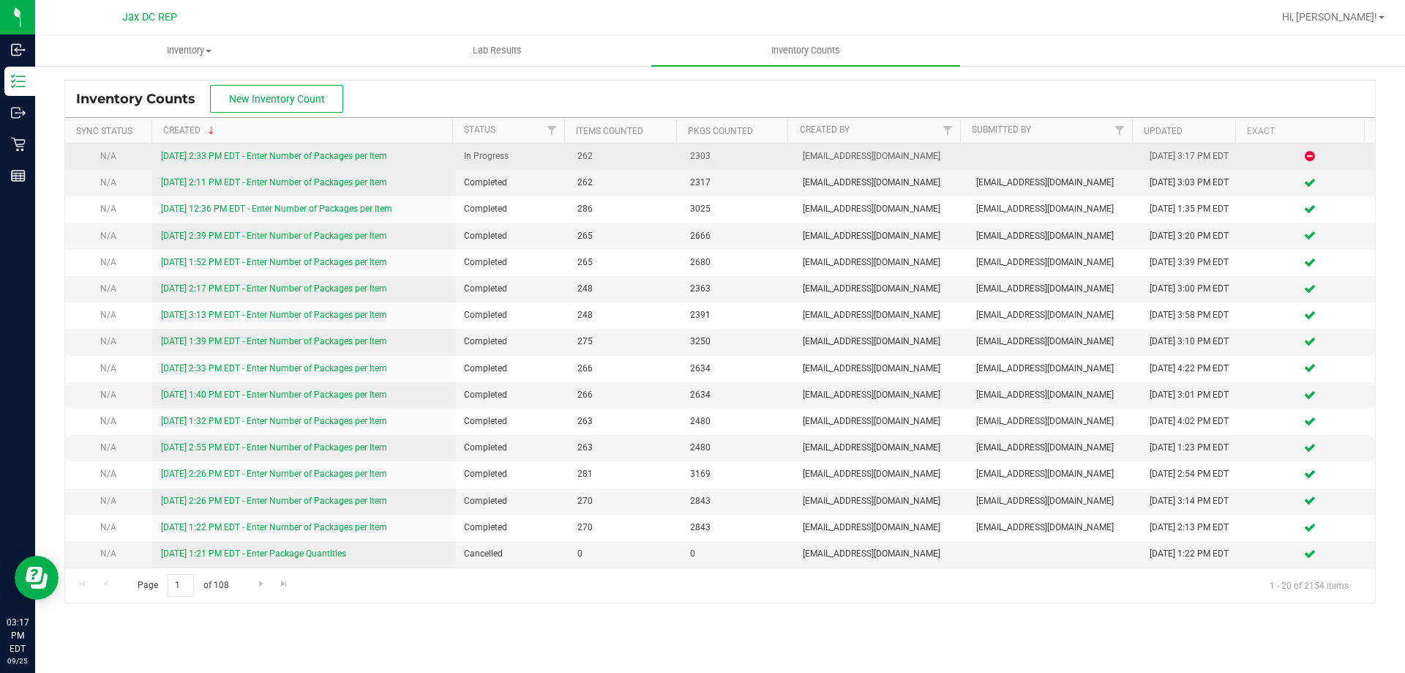
click at [233, 158] on link "[DATE] 2:33 PM EDT - Enter Number of Packages per Item" at bounding box center [274, 156] width 226 height 10
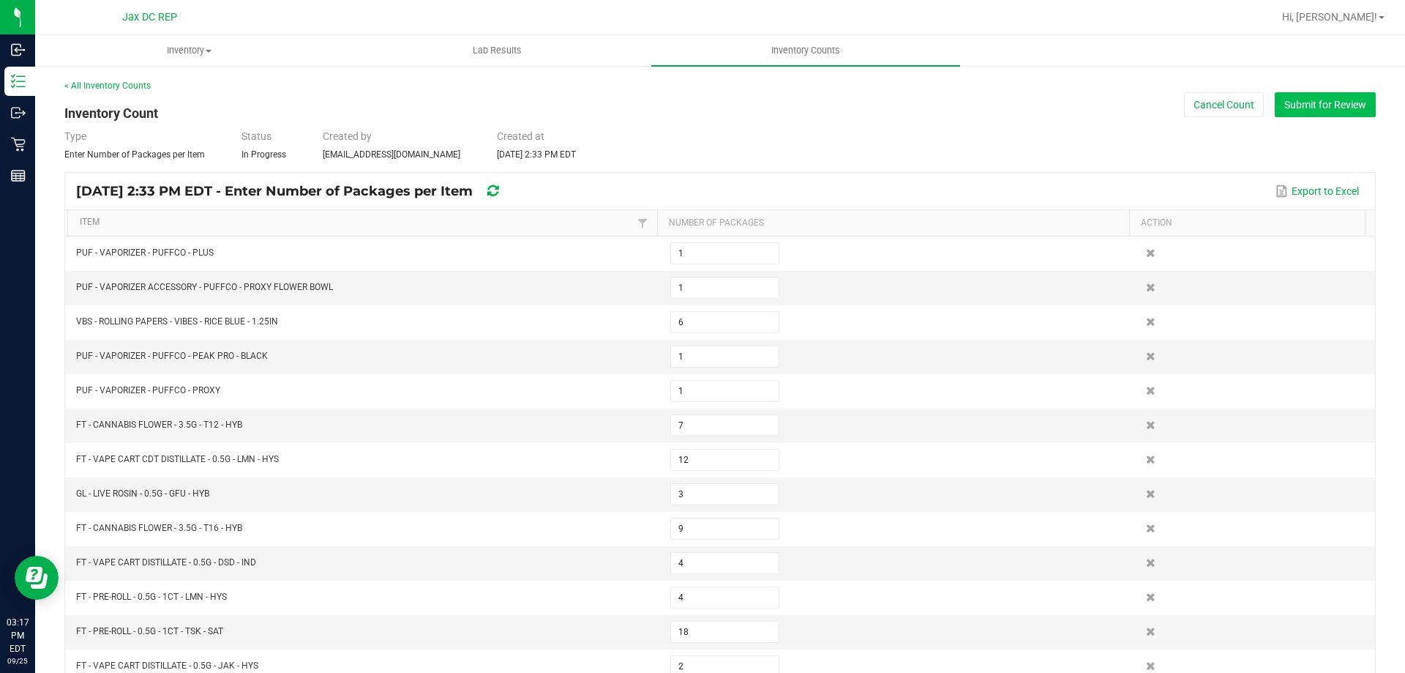
click at [1290, 102] on button "Submit for Review" at bounding box center [1325, 104] width 101 height 25
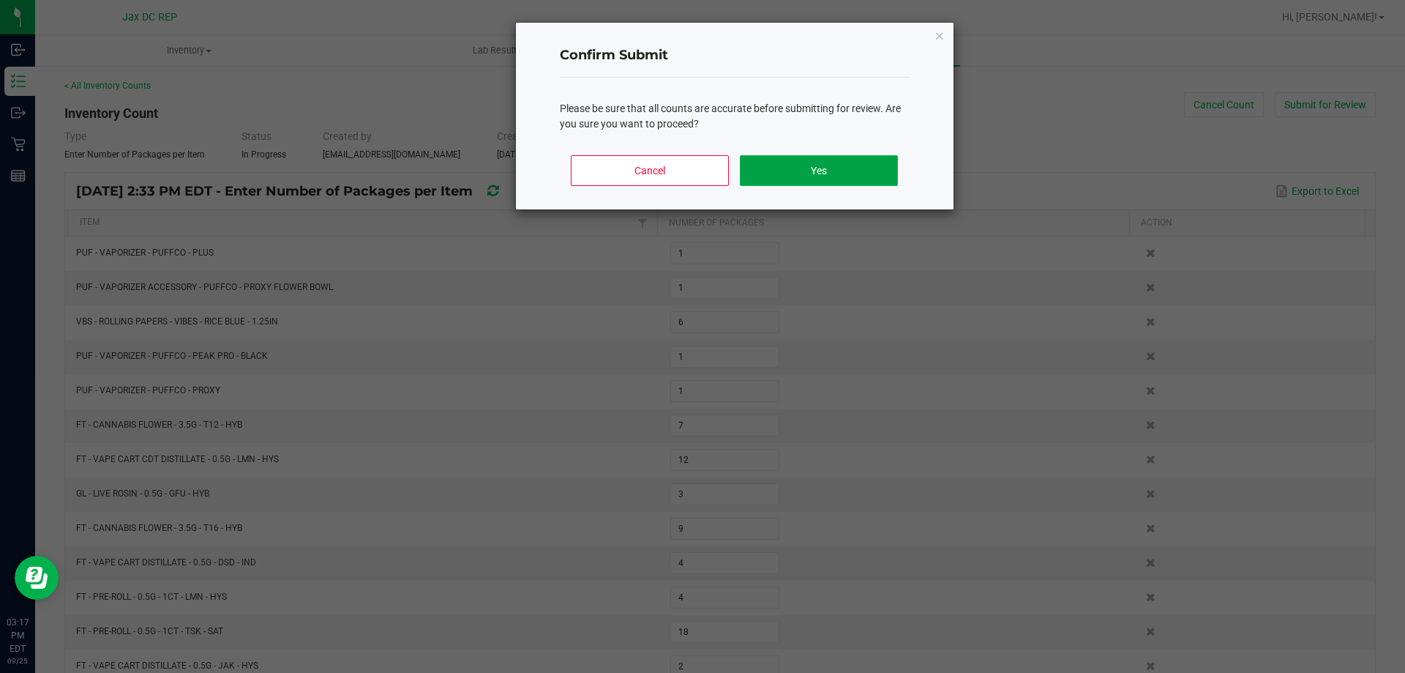
click at [886, 166] on button "Yes" at bounding box center [818, 170] width 157 height 31
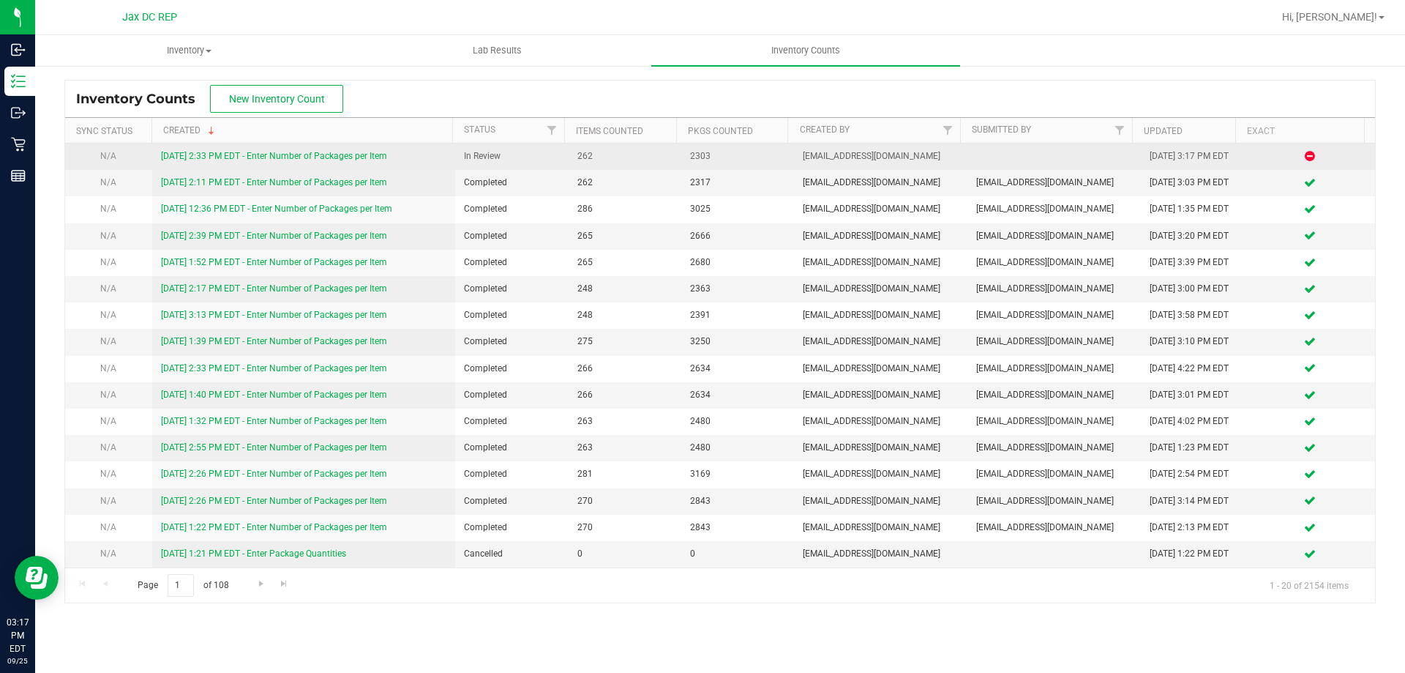
click at [370, 153] on link "[DATE] 2:33 PM EDT - Enter Number of Packages per Item" at bounding box center [274, 156] width 226 height 10
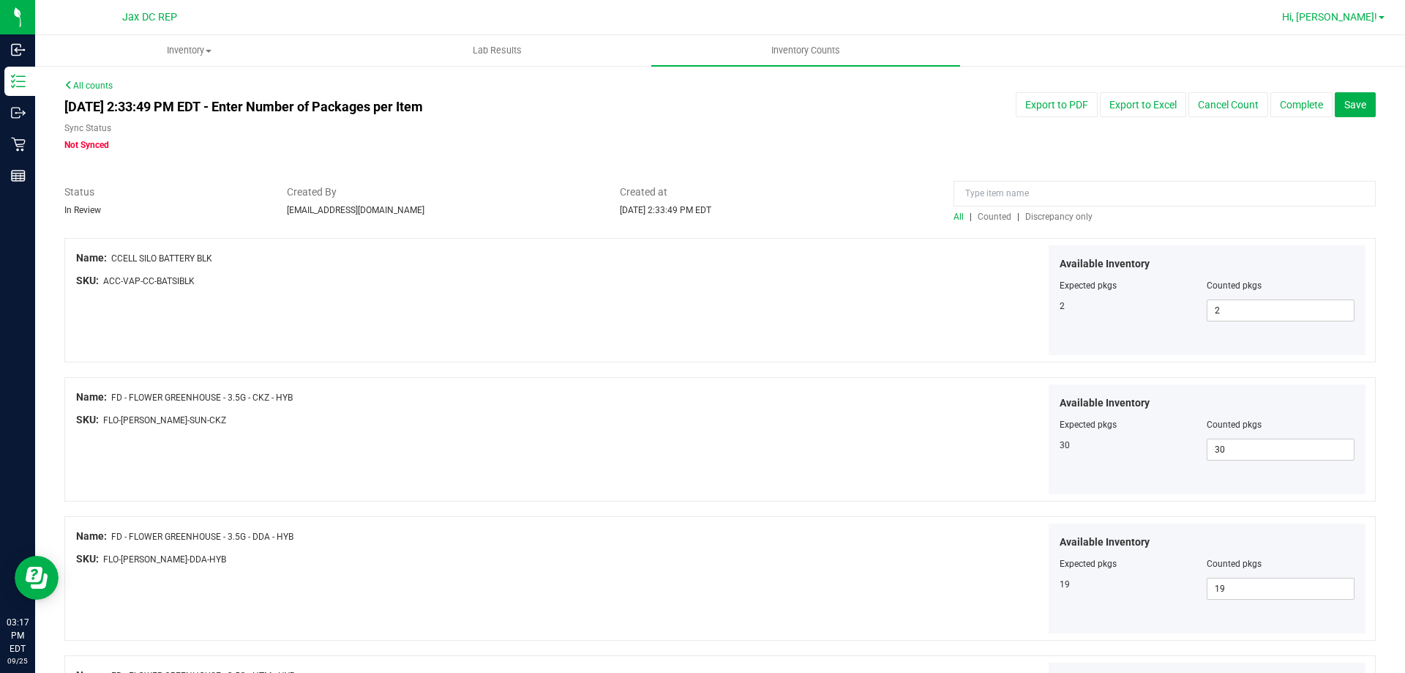
click at [1359, 21] on span "Hi, [PERSON_NAME]!" at bounding box center [1329, 17] width 95 height 12
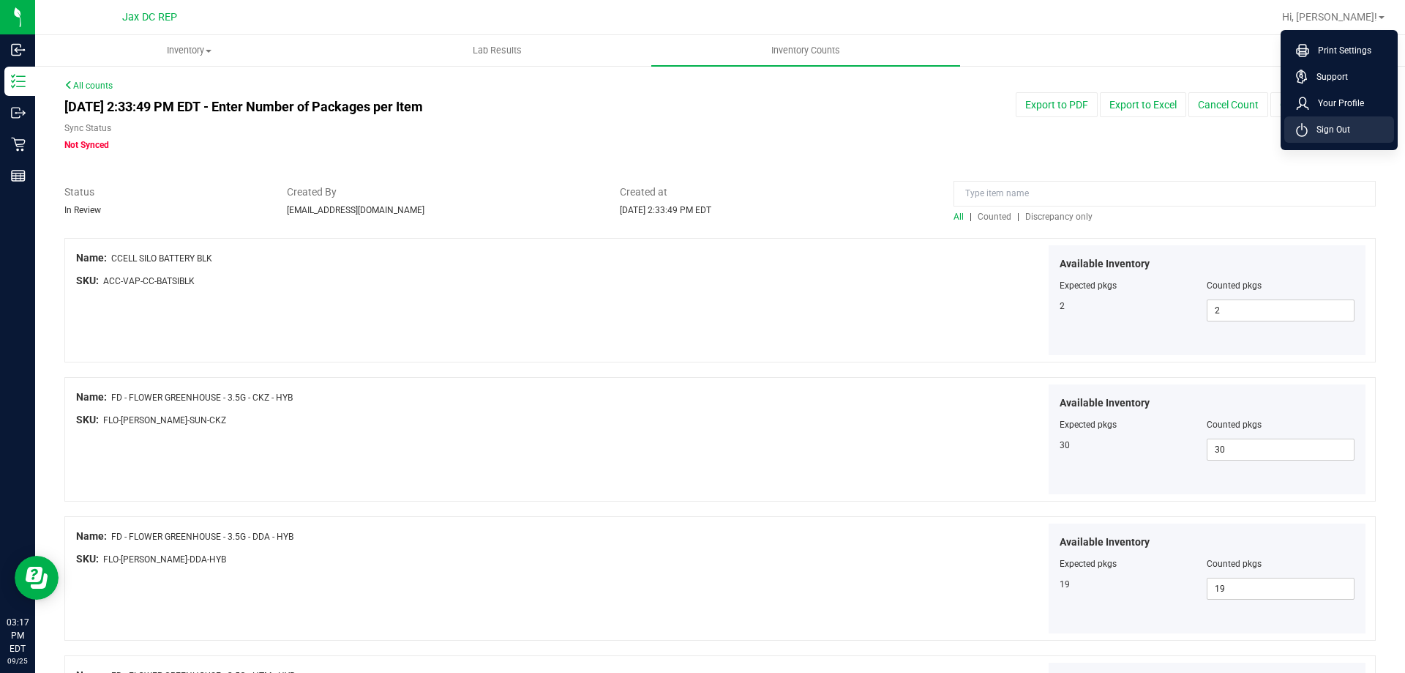
click at [1323, 135] on span "Sign Out" at bounding box center [1329, 129] width 42 height 15
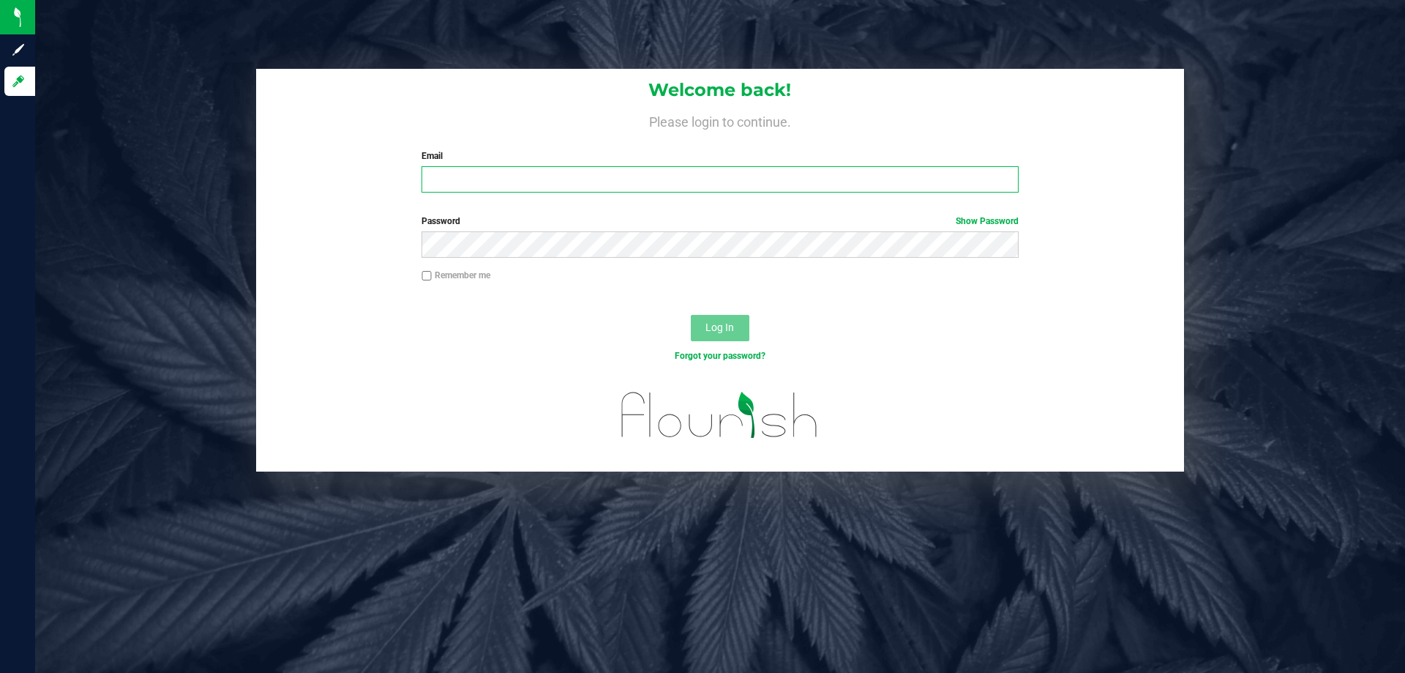
click at [720, 181] on input "Email" at bounding box center [720, 179] width 597 height 26
type input "[EMAIL_ADDRESS][DOMAIN_NAME]"
click at [691, 315] on button "Log In" at bounding box center [720, 328] width 59 height 26
